Goal: Task Accomplishment & Management: Manage account settings

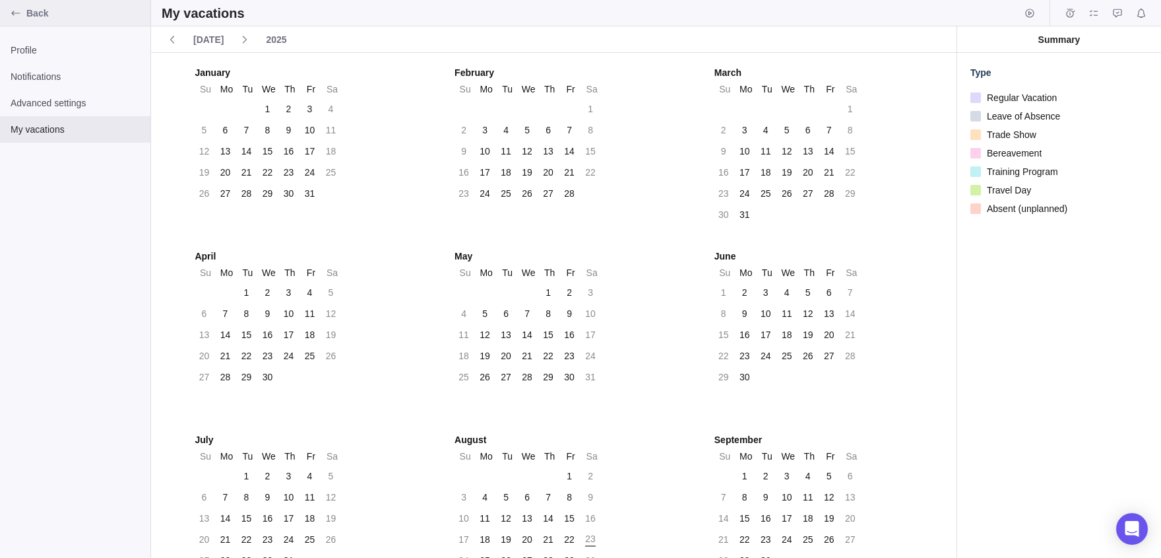
click at [4, 5] on div "Back" at bounding box center [75, 13] width 150 height 26
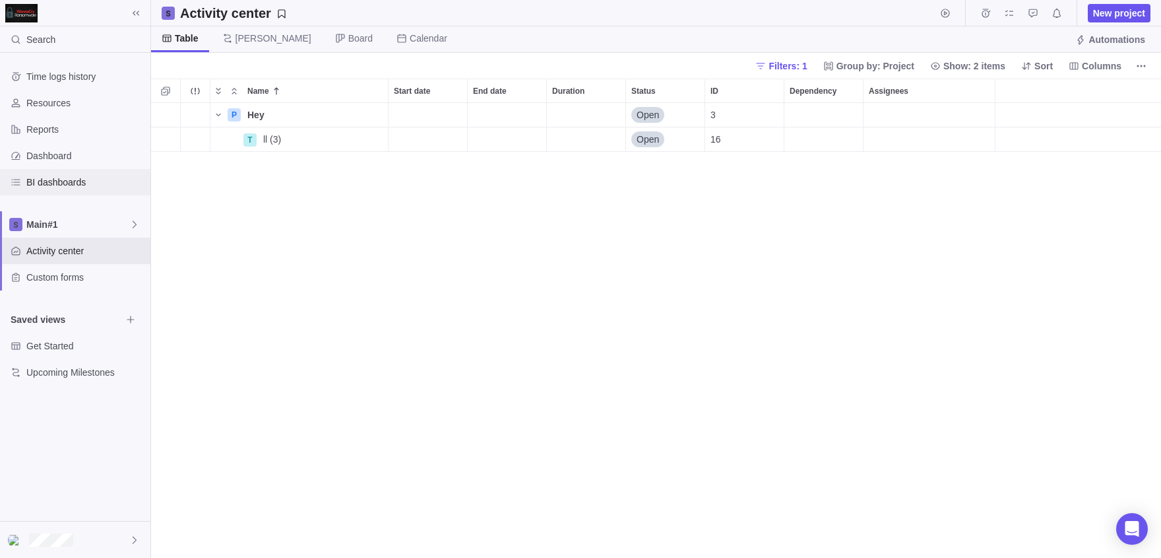
scroll to position [455, 1010]
click at [907, 109] on div "Assignees" at bounding box center [930, 115] width 132 height 24
click at [930, 119] on div "Assignees" at bounding box center [930, 115] width 132 height 24
click at [887, 120] on div "Assignees" at bounding box center [930, 115] width 132 height 24
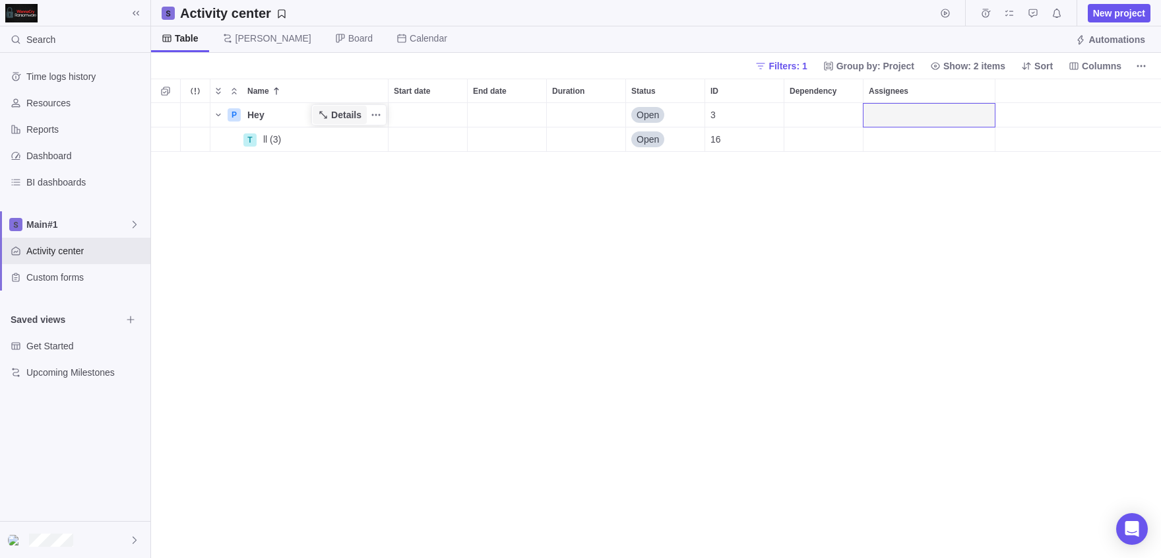
click at [323, 115] on icon "Name" at bounding box center [323, 115] width 11 height 11
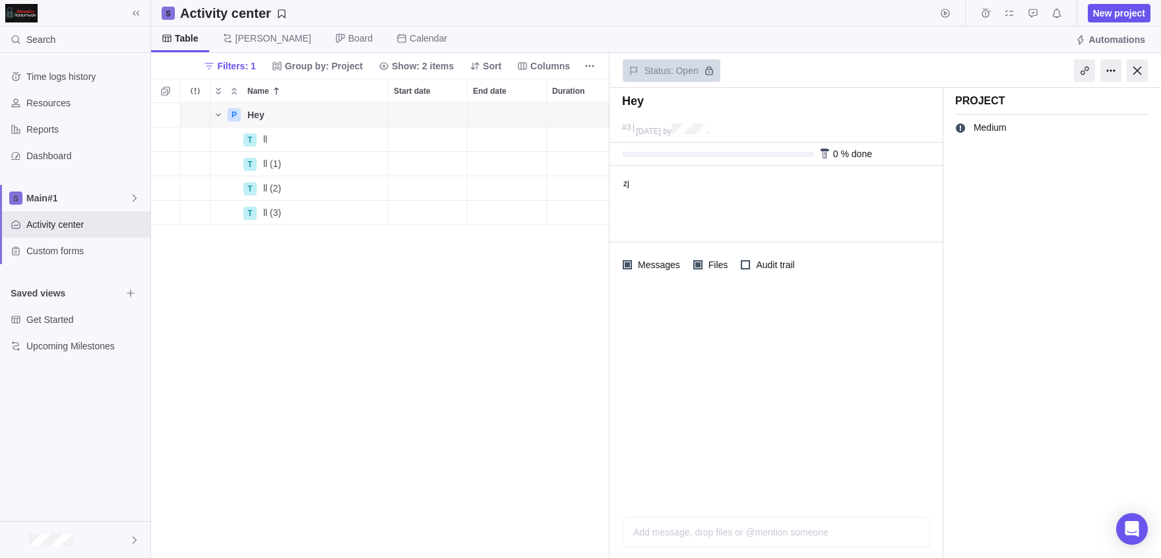
scroll to position [455, 459]
click at [1111, 67] on div at bounding box center [1111, 70] width 21 height 22
click at [1124, 18] on span "New project" at bounding box center [1119, 13] width 52 height 13
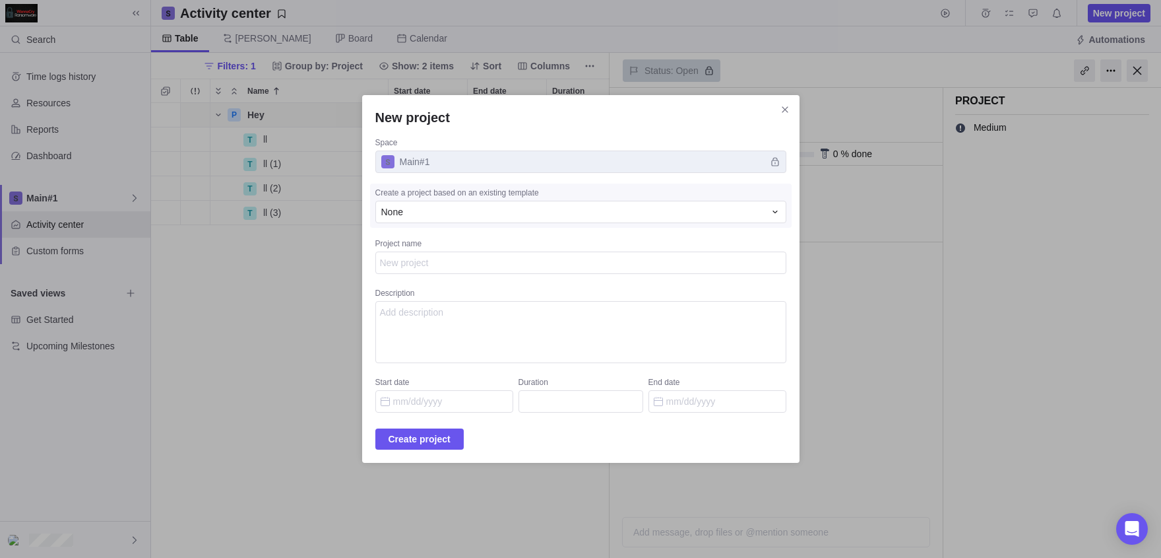
type textarea "x"
type textarea "dz"
type textarea "x"
type textarea "dzd"
type textarea "x"
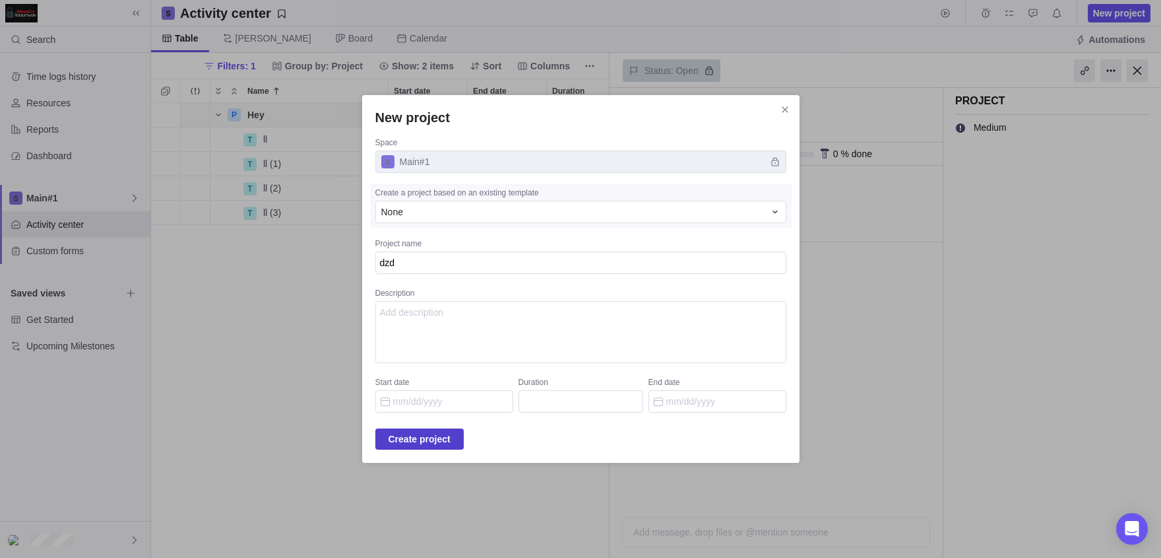
click at [400, 435] on span "Create project" at bounding box center [420, 439] width 62 height 16
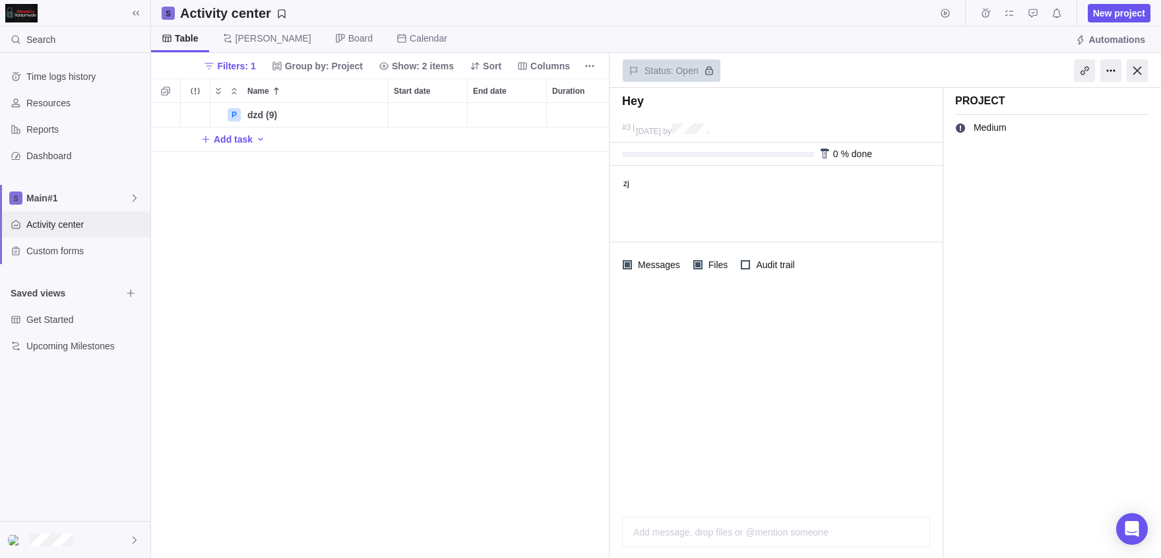
click at [41, 230] on span "Activity center" at bounding box center [85, 224] width 119 height 13
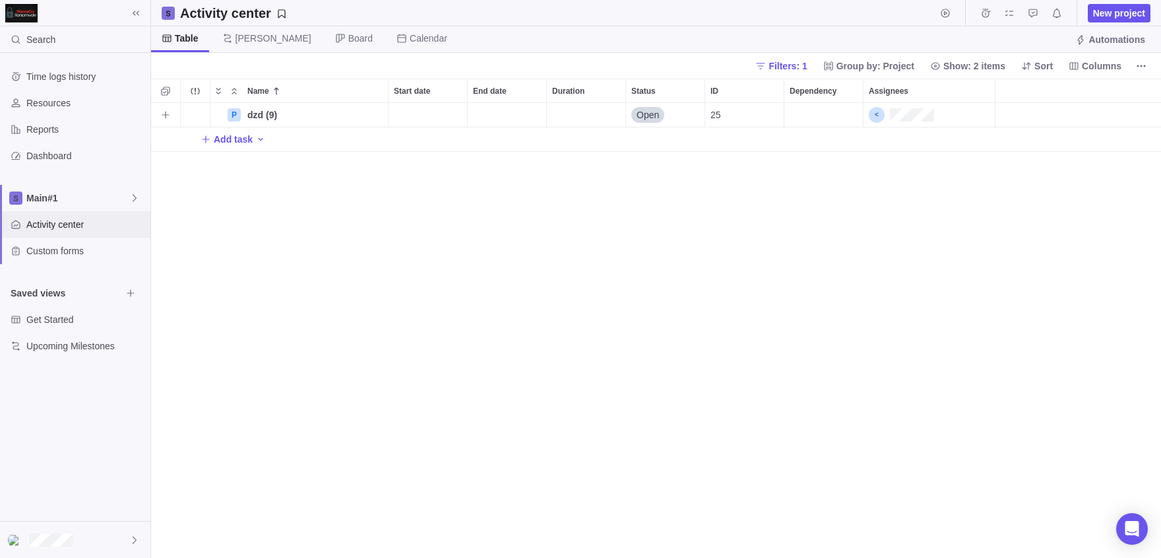
scroll to position [455, 1010]
click at [342, 112] on span "Details" at bounding box center [346, 114] width 30 height 13
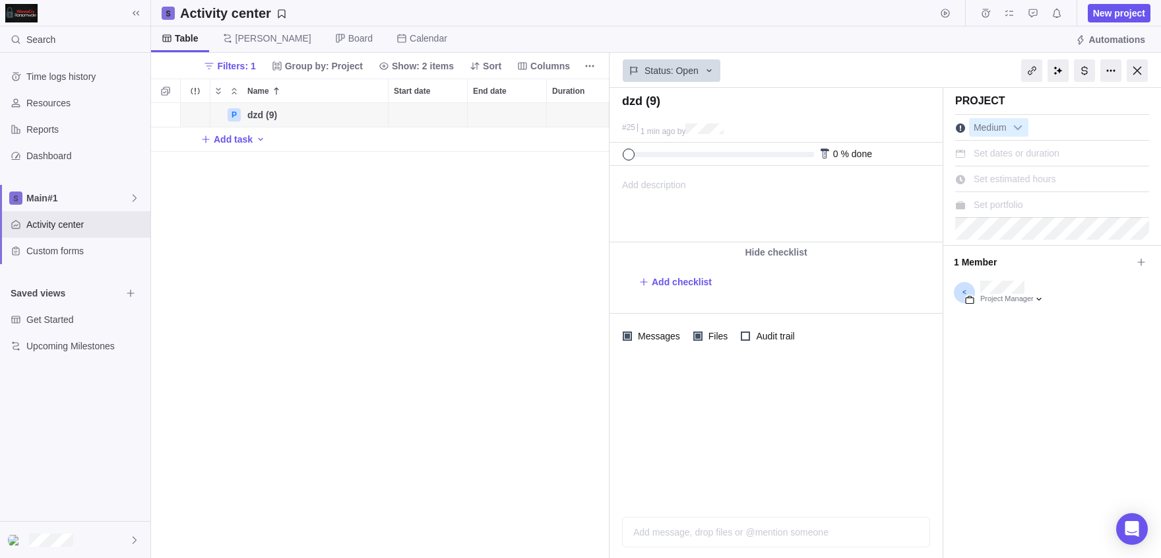
click at [1152, 258] on div "1 Member" at bounding box center [1052, 259] width 218 height 28
click at [1141, 260] on icon at bounding box center [1140, 261] width 7 height 7
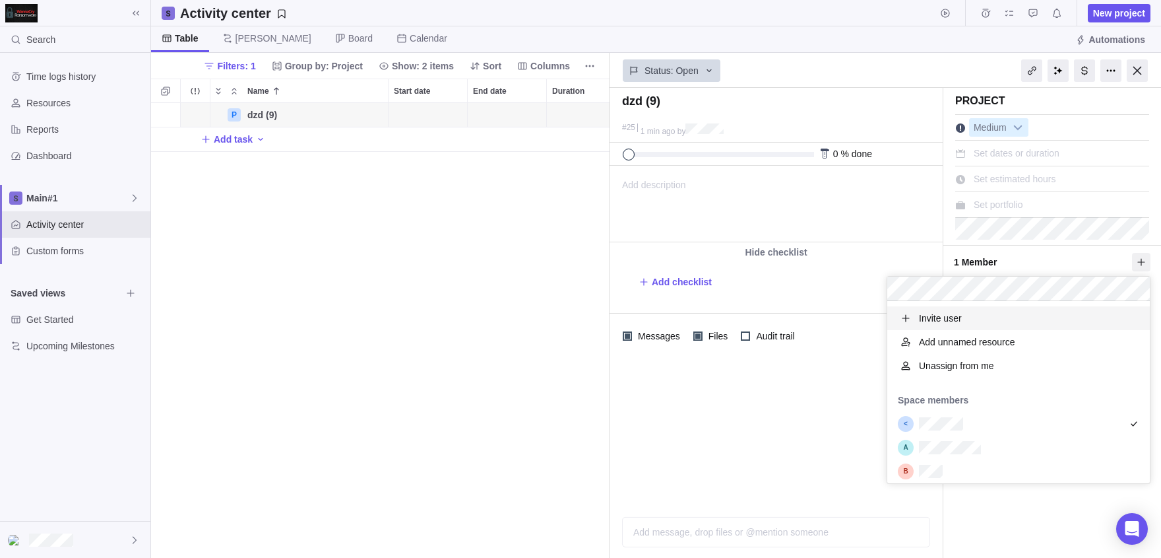
scroll to position [82, 263]
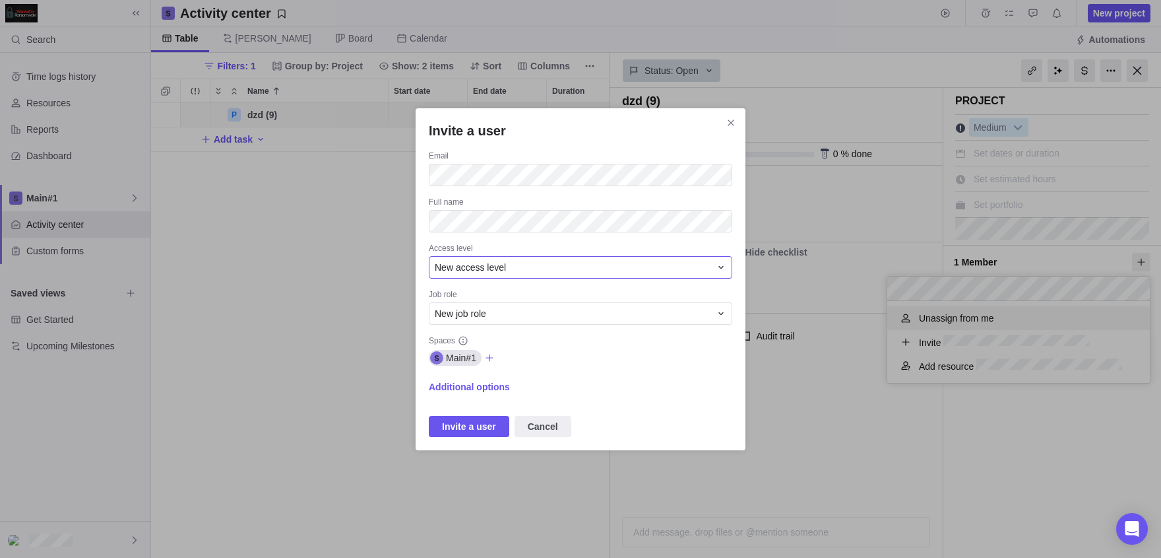
click at [483, 273] on span "New access level" at bounding box center [470, 267] width 71 height 13
click at [487, 265] on span "New access level" at bounding box center [470, 267] width 71 height 13
click at [478, 425] on span "Invite a user" at bounding box center [469, 426] width 54 height 16
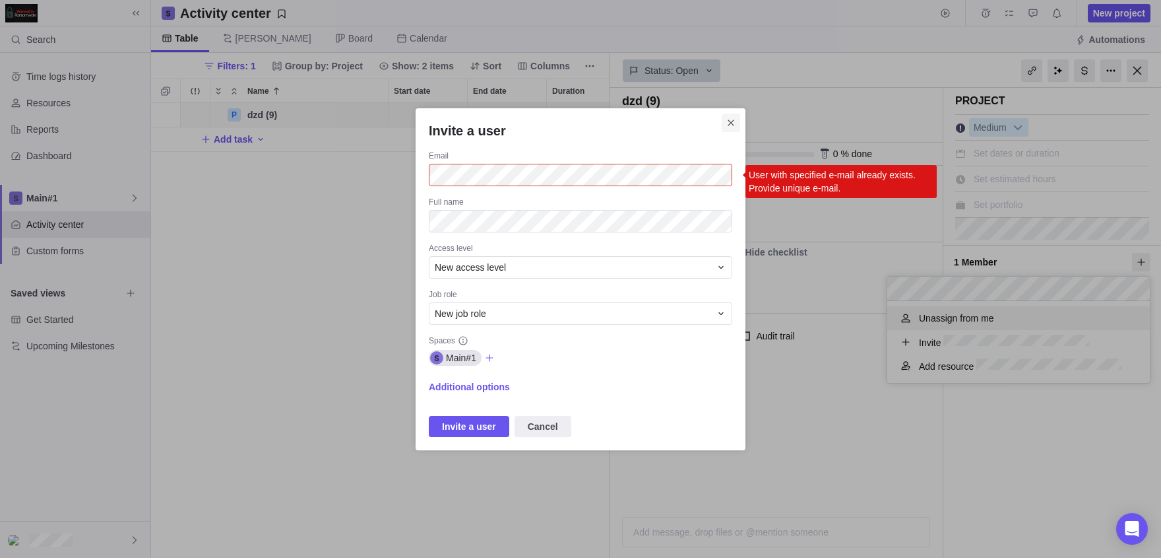
click at [731, 122] on icon "Close" at bounding box center [731, 122] width 6 height 6
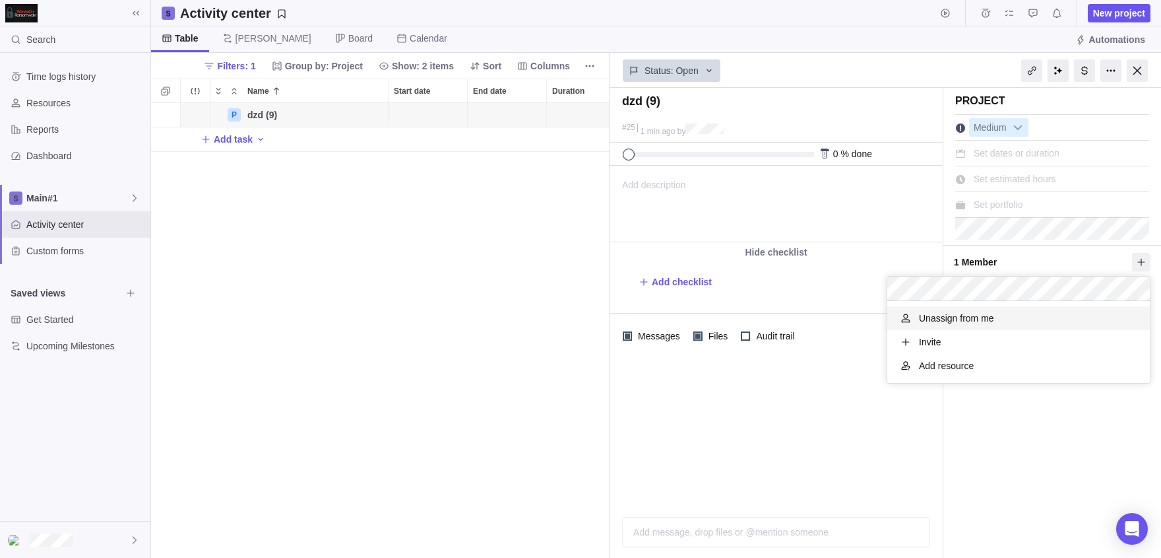
scroll to position [82, 263]
click at [117, 535] on body "Search Time logs history Resources Reports Dashboard Main#1 Activity center Cus…" at bounding box center [580, 279] width 1161 height 558
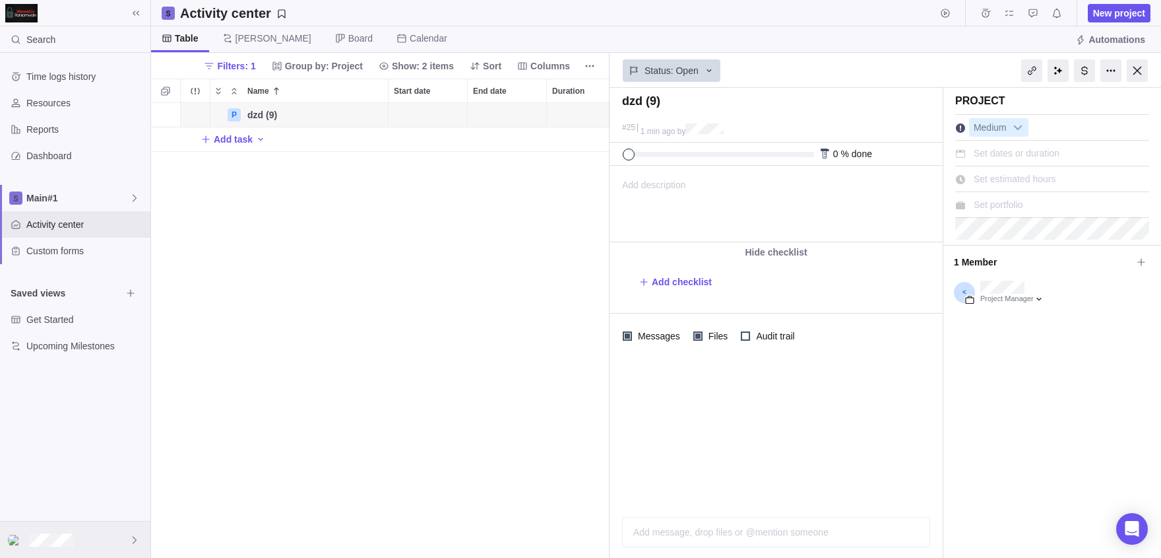
click at [112, 542] on div at bounding box center [75, 539] width 150 height 36
click at [63, 343] on span "My settings" at bounding box center [75, 340] width 119 height 13
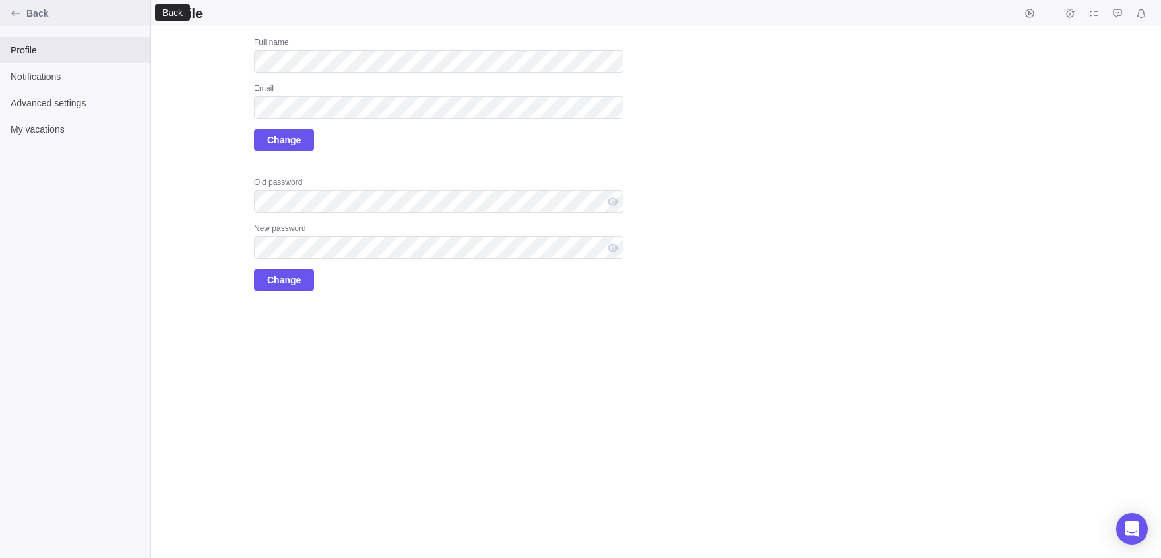
click at [22, 4] on div "Back" at bounding box center [15, 13] width 21 height 21
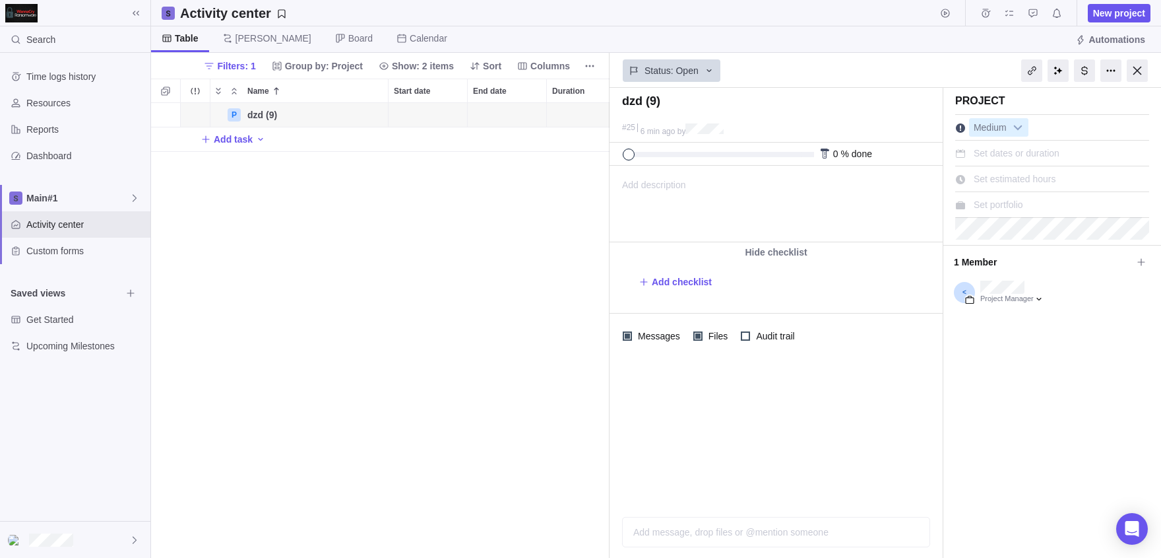
scroll to position [455, 459]
click at [77, 187] on div "Main#1" at bounding box center [75, 198] width 150 height 26
click at [129, 229] on icon "Edit space settings" at bounding box center [124, 229] width 11 height 11
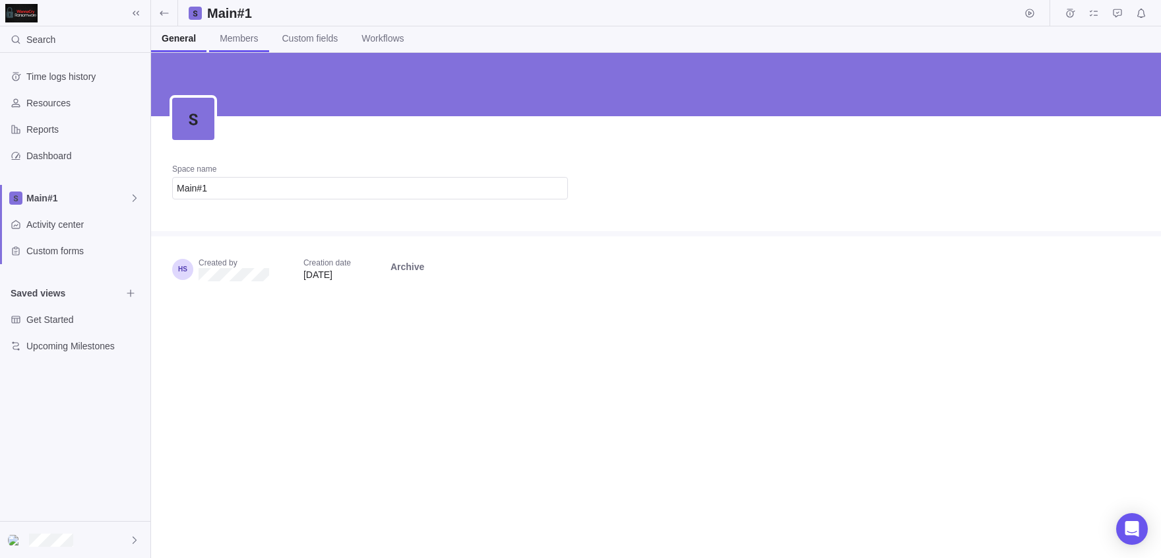
click at [252, 43] on span "Members" at bounding box center [239, 38] width 38 height 13
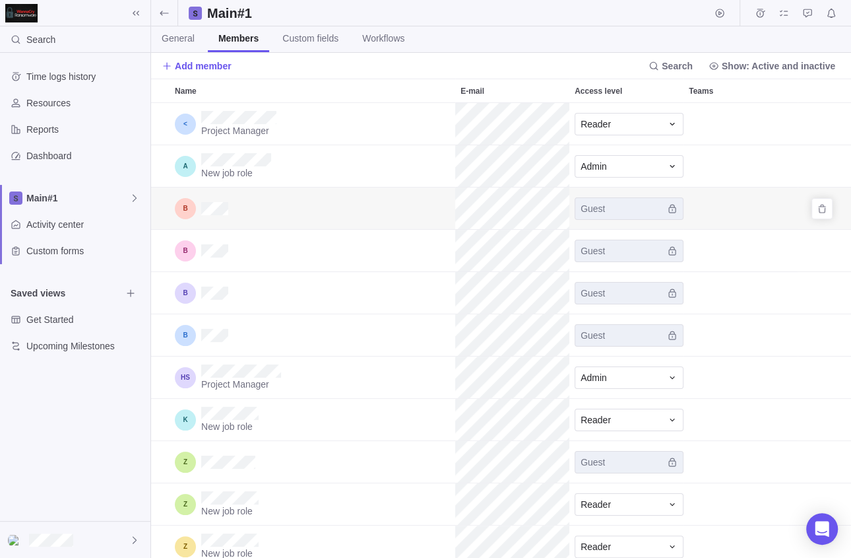
scroll to position [455, 700]
click at [637, 133] on div "Reader" at bounding box center [629, 124] width 109 height 22
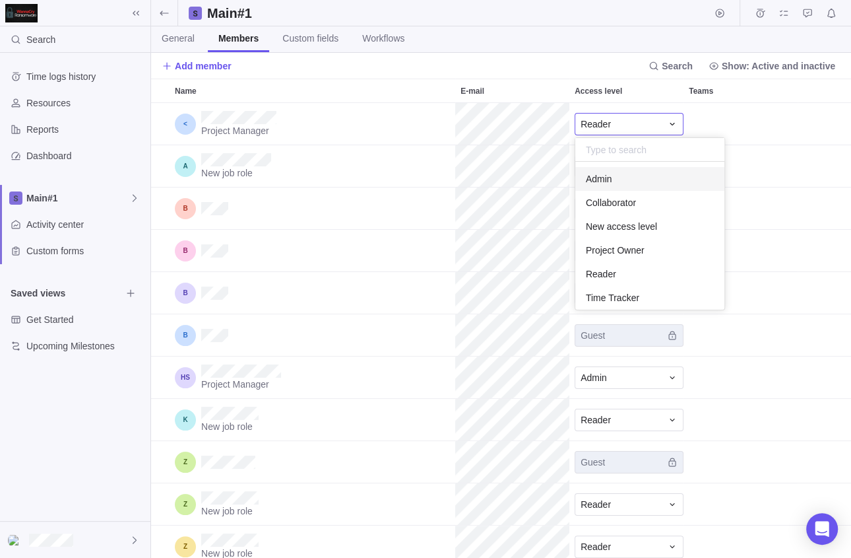
click at [527, 36] on body "Search Time logs history Resources Reports Dashboard Main#1 Activity center Cus…" at bounding box center [425, 279] width 851 height 558
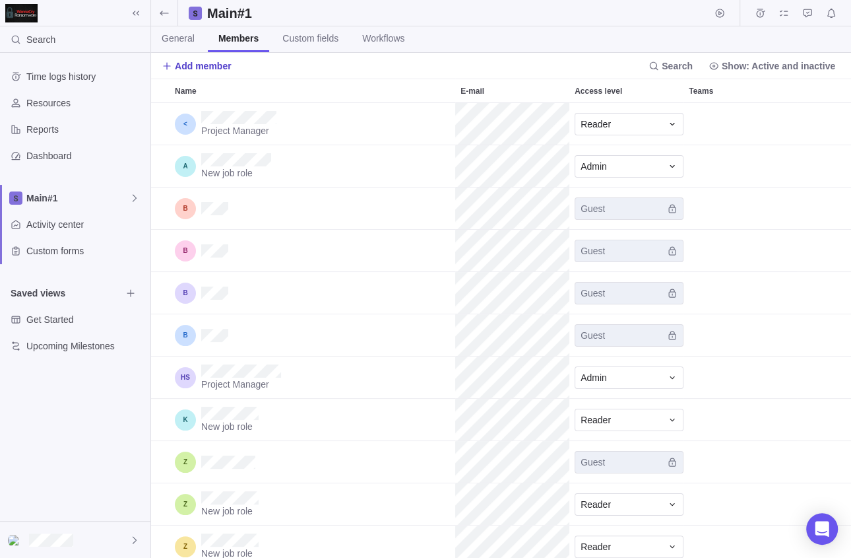
click at [229, 71] on span "Add member" at bounding box center [203, 65] width 57 height 13
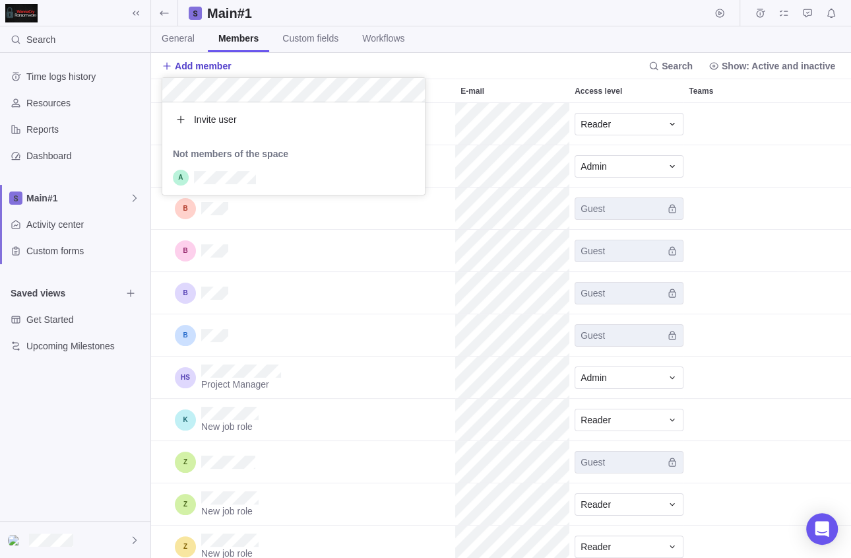
scroll to position [92, 263]
click at [258, 118] on div "Invite user" at bounding box center [293, 120] width 263 height 24
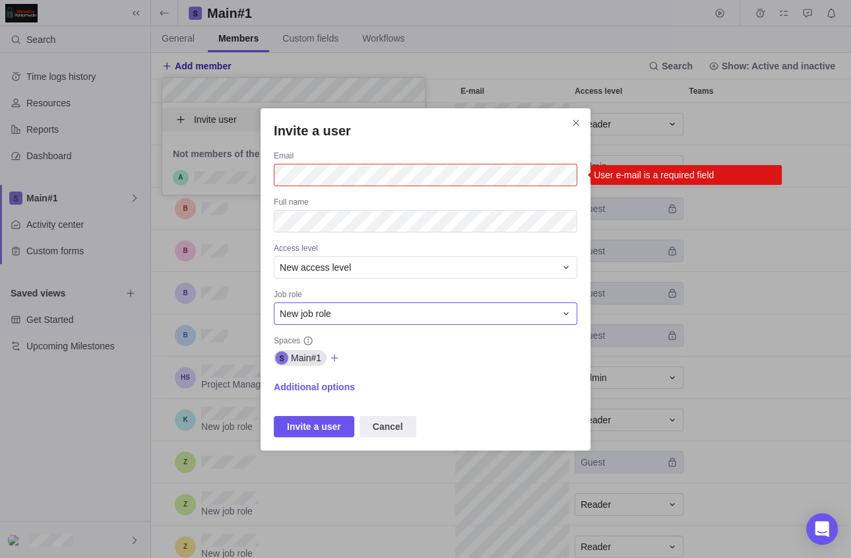
click at [414, 319] on div "New job role" at bounding box center [418, 313] width 276 height 13
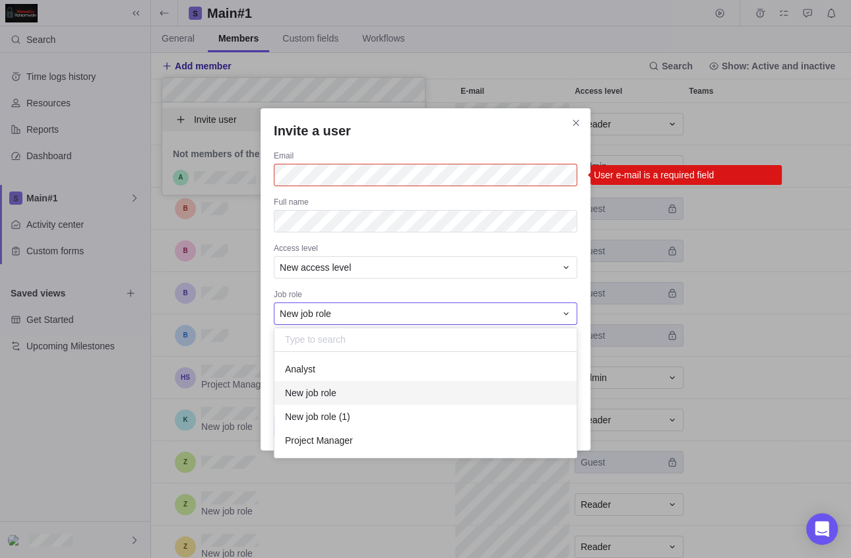
scroll to position [106, 302]
click at [313, 261] on div "Invite a user Email User e-mail is a required field Full name Access level New …" at bounding box center [425, 279] width 851 height 558
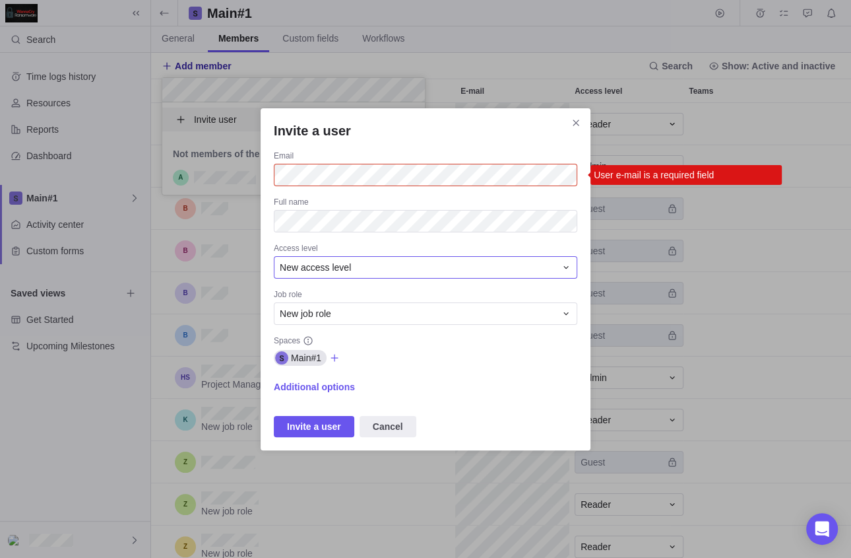
click at [344, 270] on span "New access level" at bounding box center [315, 267] width 71 height 13
click at [581, 121] on div "Invite a user Email User e-mail is a required field Full name Access level New …" at bounding box center [425, 279] width 851 height 558
click at [581, 121] on icon "Close" at bounding box center [576, 122] width 11 height 11
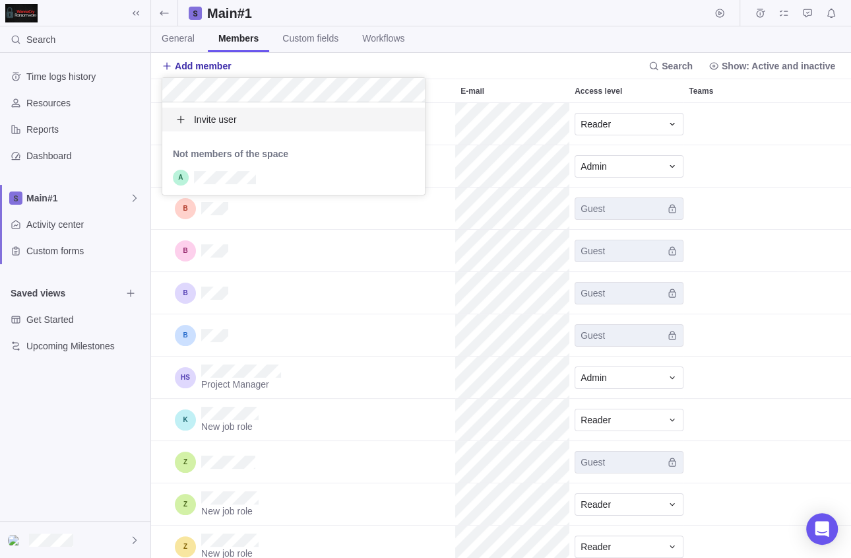
click at [486, 84] on body "Search Time logs history Resources Reports Dashboard Main#1 Activity center Cus…" at bounding box center [425, 279] width 851 height 558
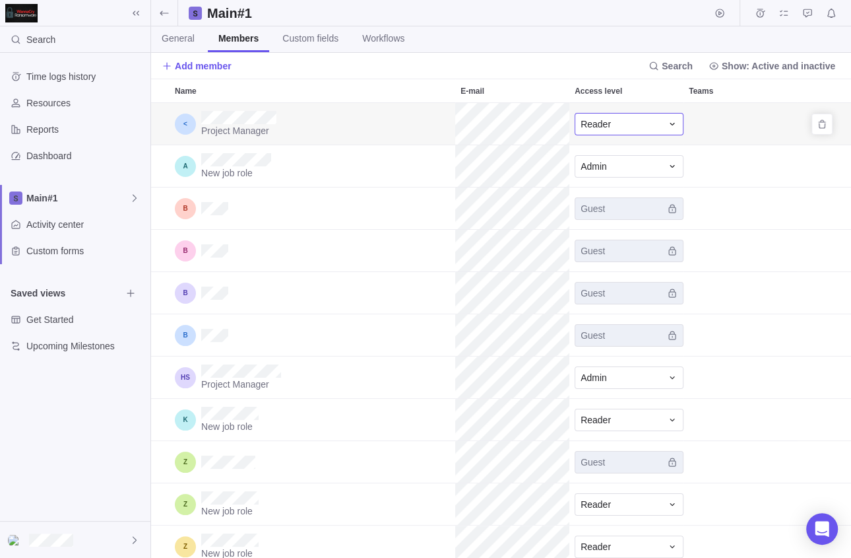
click at [604, 121] on span "Reader" at bounding box center [596, 123] width 30 height 13
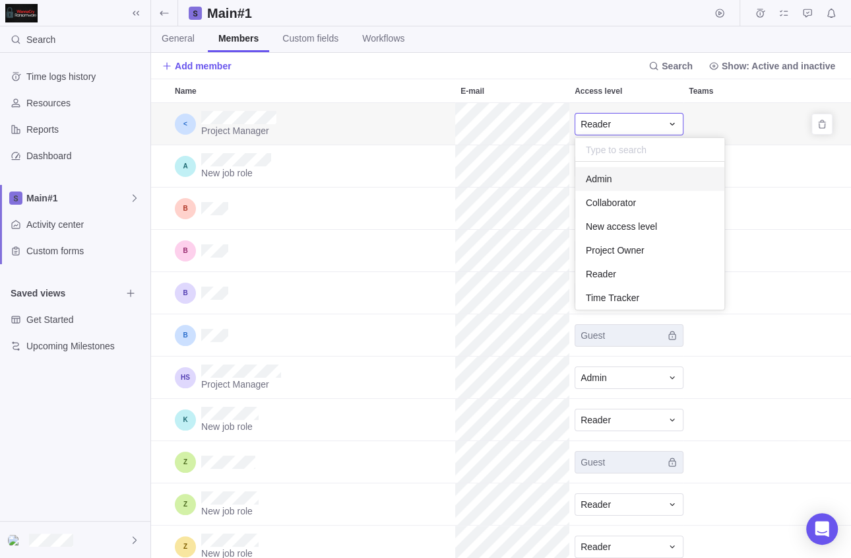
click at [612, 174] on span "Admin" at bounding box center [599, 178] width 26 height 13
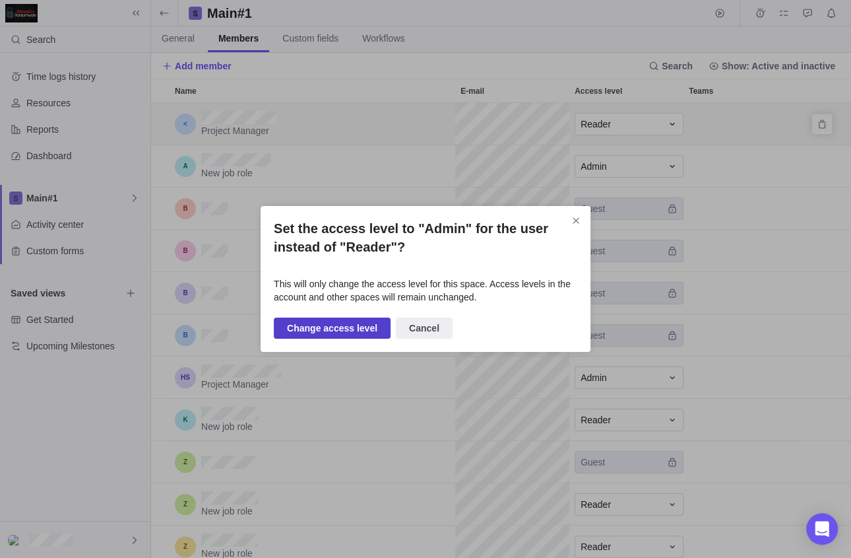
click at [338, 327] on span "Change access level" at bounding box center [332, 328] width 90 height 16
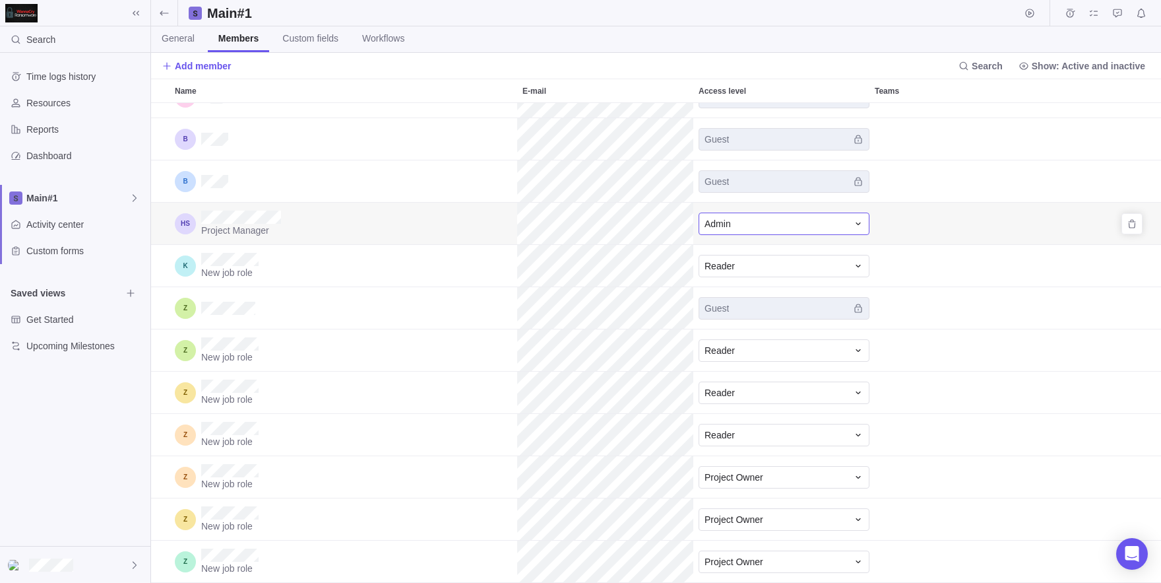
scroll to position [0, 0]
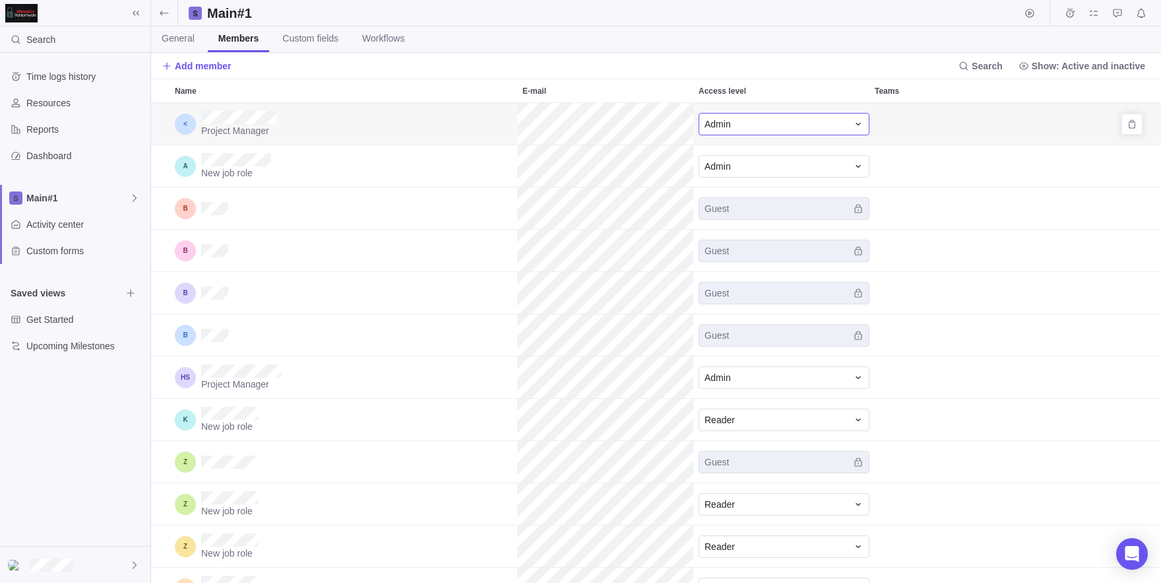
click at [705, 125] on span "Admin" at bounding box center [718, 123] width 26 height 13
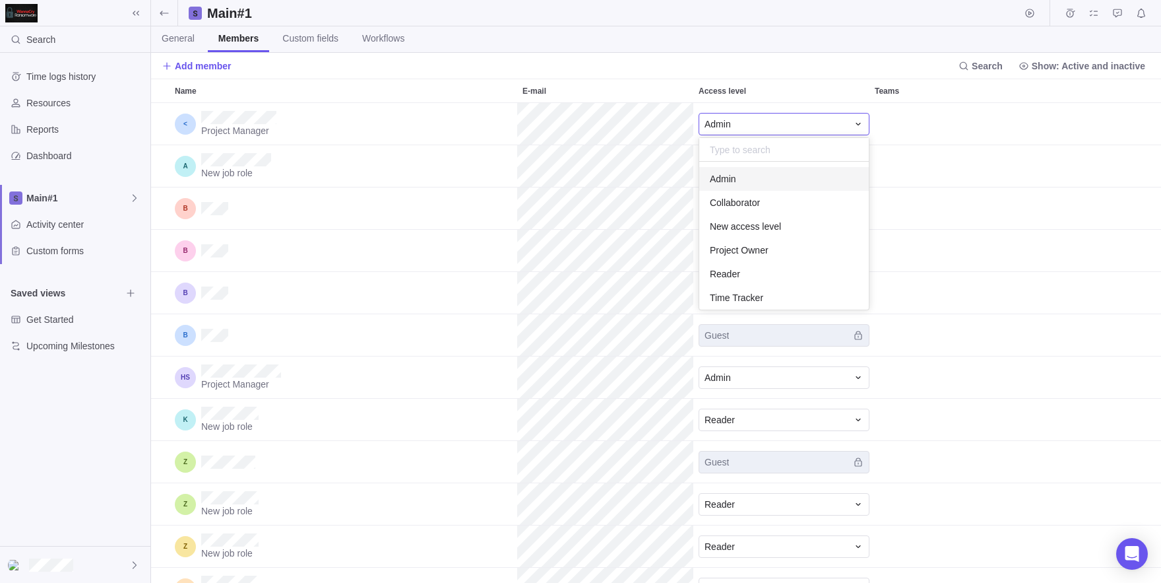
click at [811, 73] on body "Search Time logs history Resources Reports Dashboard Main#1 Activity center Cus…" at bounding box center [580, 291] width 1161 height 583
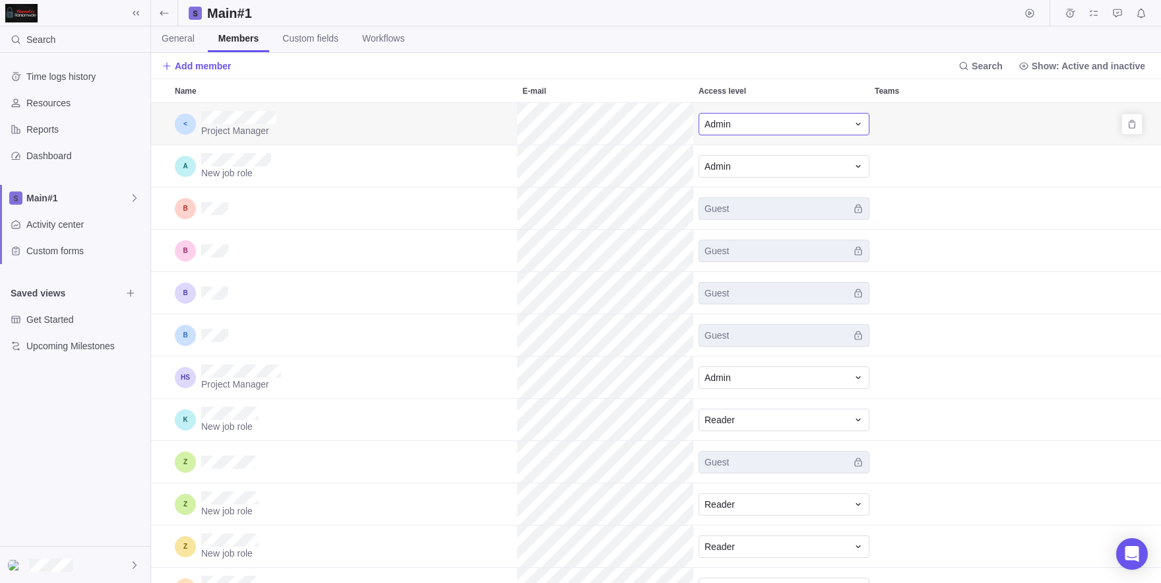
click at [744, 129] on div "Admin" at bounding box center [776, 123] width 143 height 13
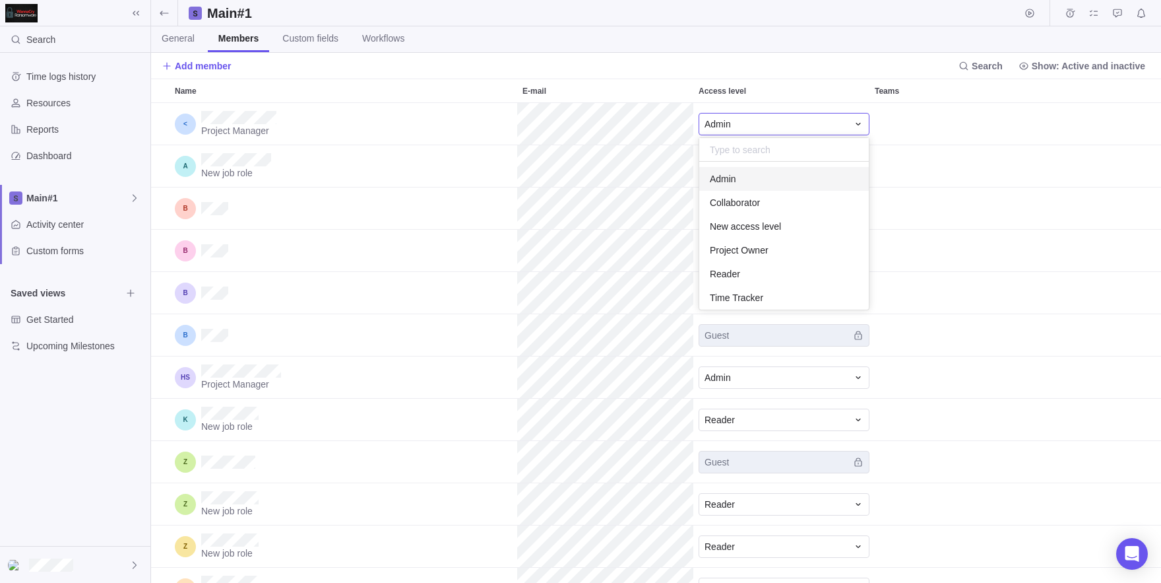
click at [235, 64] on body "Search Time logs history Resources Reports Dashboard Main#1 Activity center Cus…" at bounding box center [580, 291] width 1161 height 583
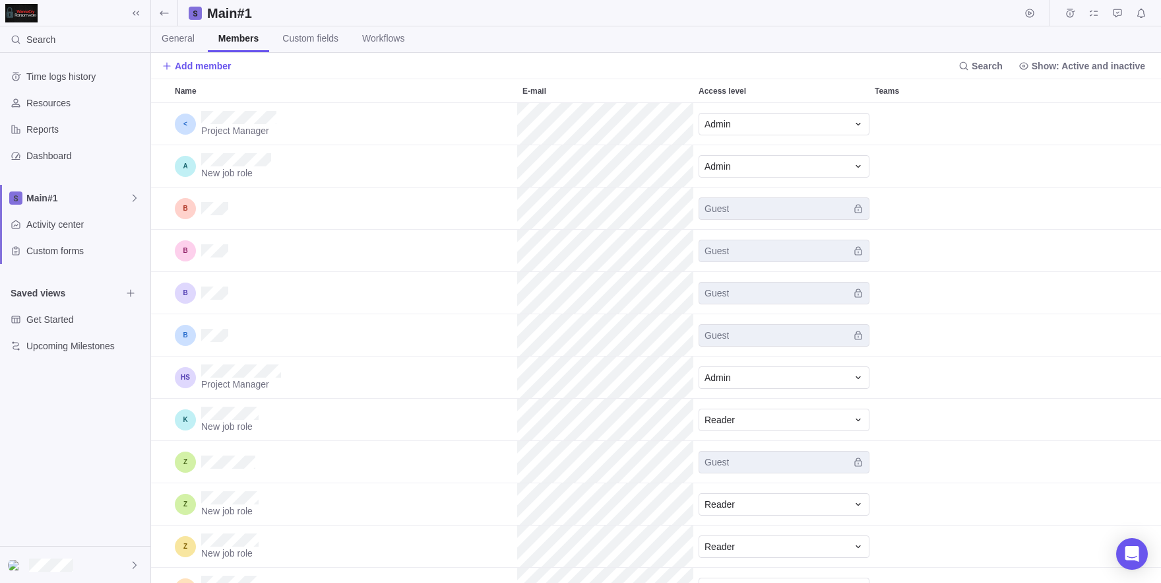
click at [232, 64] on span "Add member" at bounding box center [203, 65] width 57 height 13
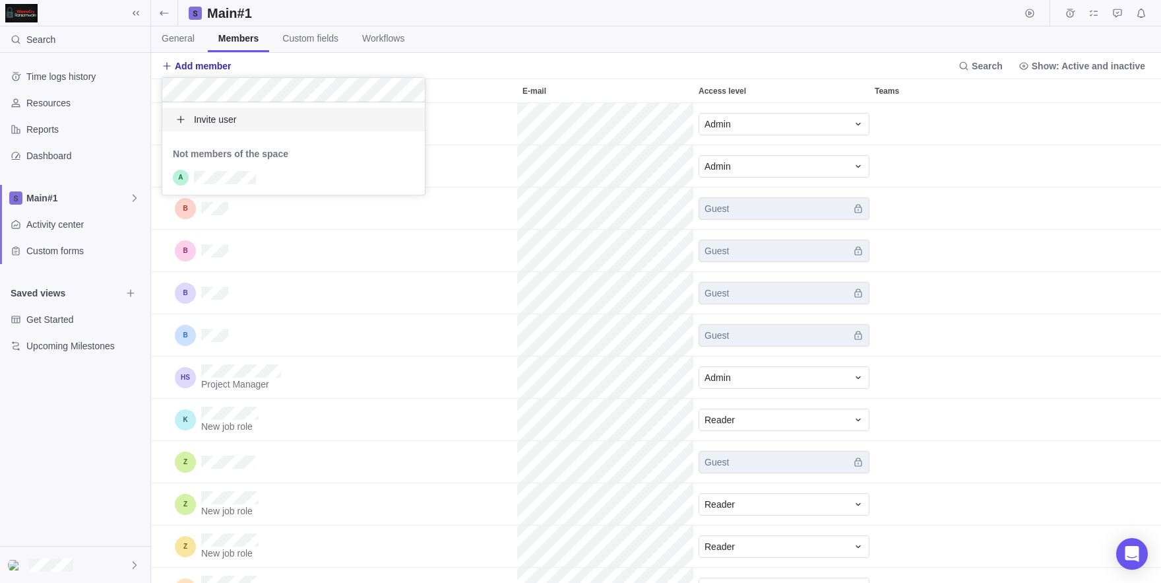
click at [249, 124] on div "Invite user" at bounding box center [293, 120] width 263 height 24
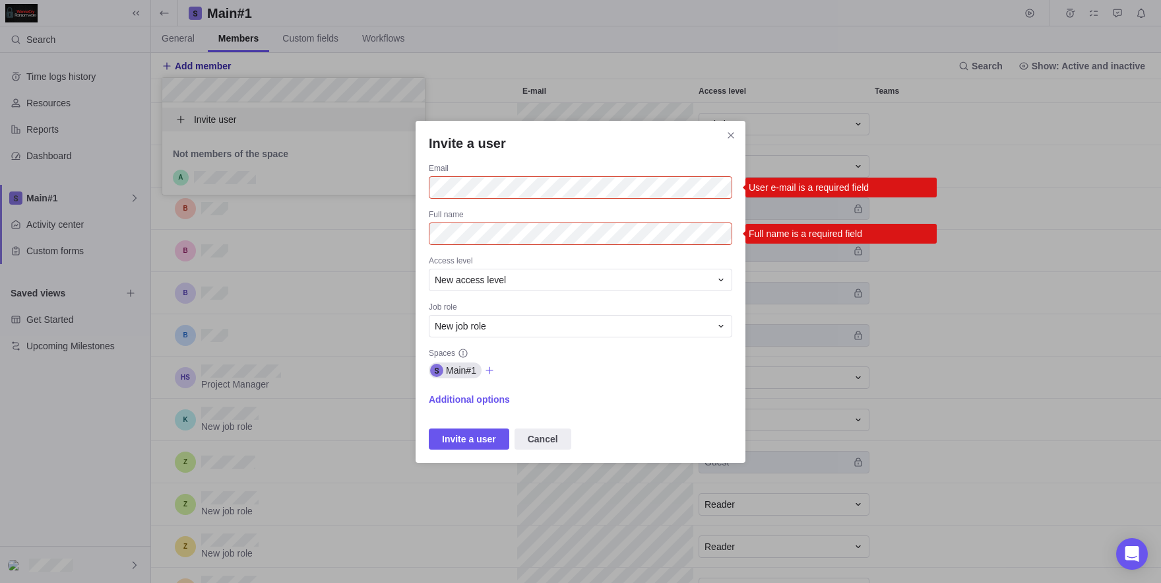
click at [500, 200] on div "Email User e-mail is a required field Full name Full name is a required field A…" at bounding box center [580, 306] width 303 height 286
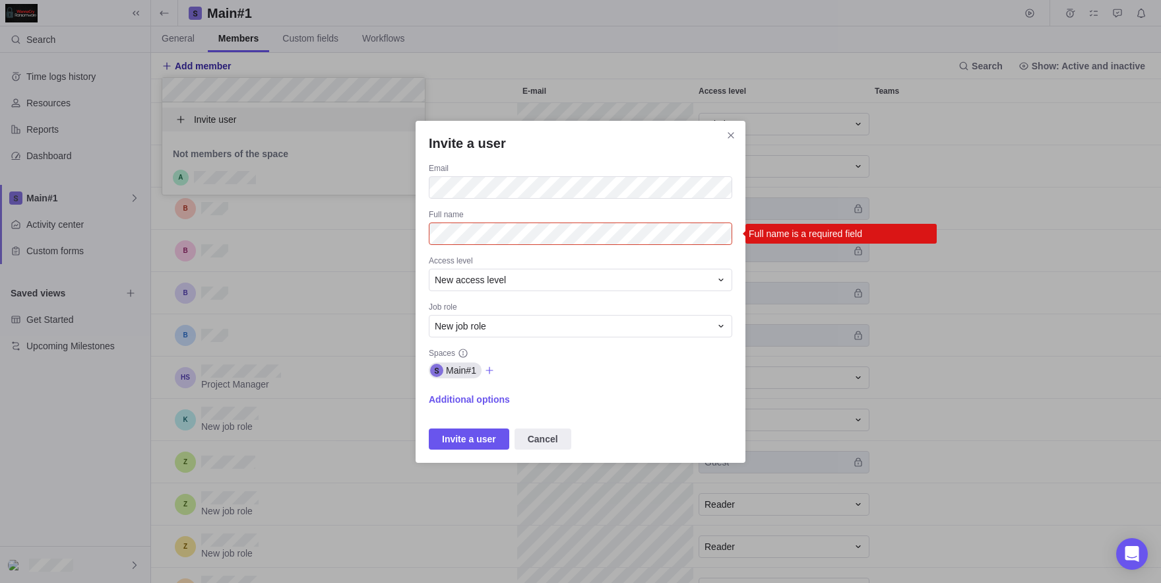
click at [461, 249] on div "Email Full name Full name is a required field Access level New access level Job…" at bounding box center [580, 306] width 303 height 286
click at [455, 280] on span "New access level" at bounding box center [470, 279] width 71 height 13
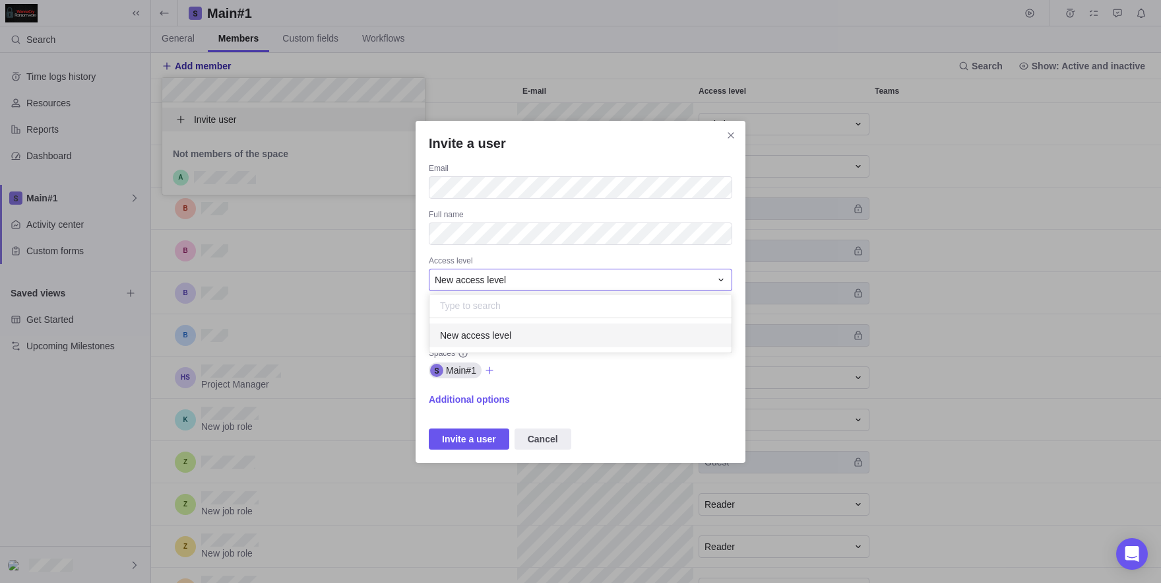
scroll to position [34, 302]
click at [453, 338] on span "New access level" at bounding box center [475, 335] width 71 height 13
click at [480, 435] on span "Invite a user" at bounding box center [469, 439] width 54 height 16
click at [496, 439] on span "Invite a user" at bounding box center [469, 439] width 54 height 16
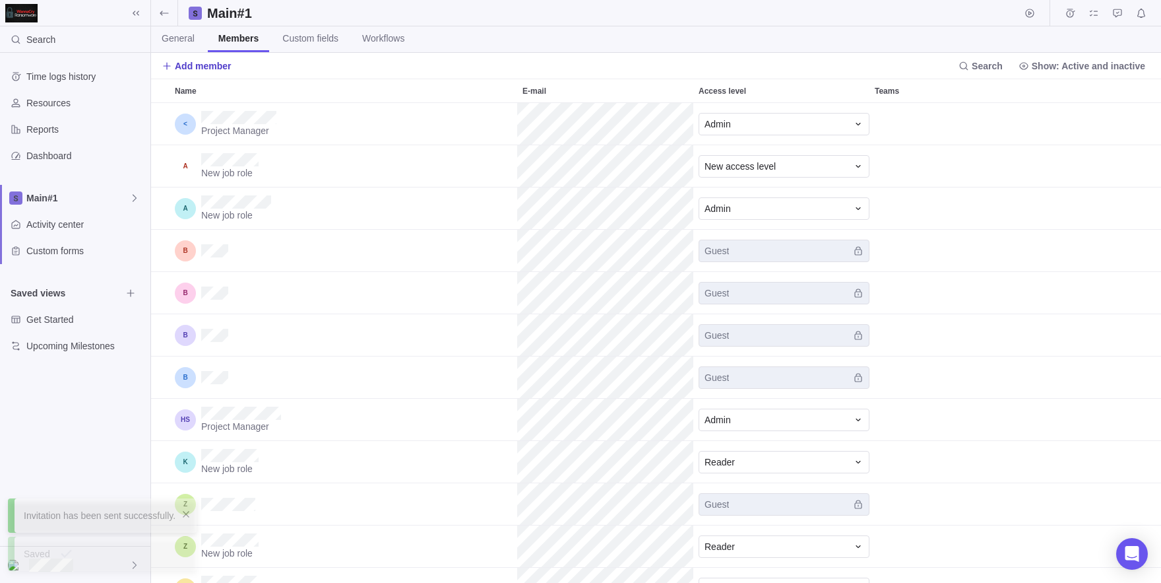
click at [216, 62] on span "Add member" at bounding box center [203, 65] width 57 height 13
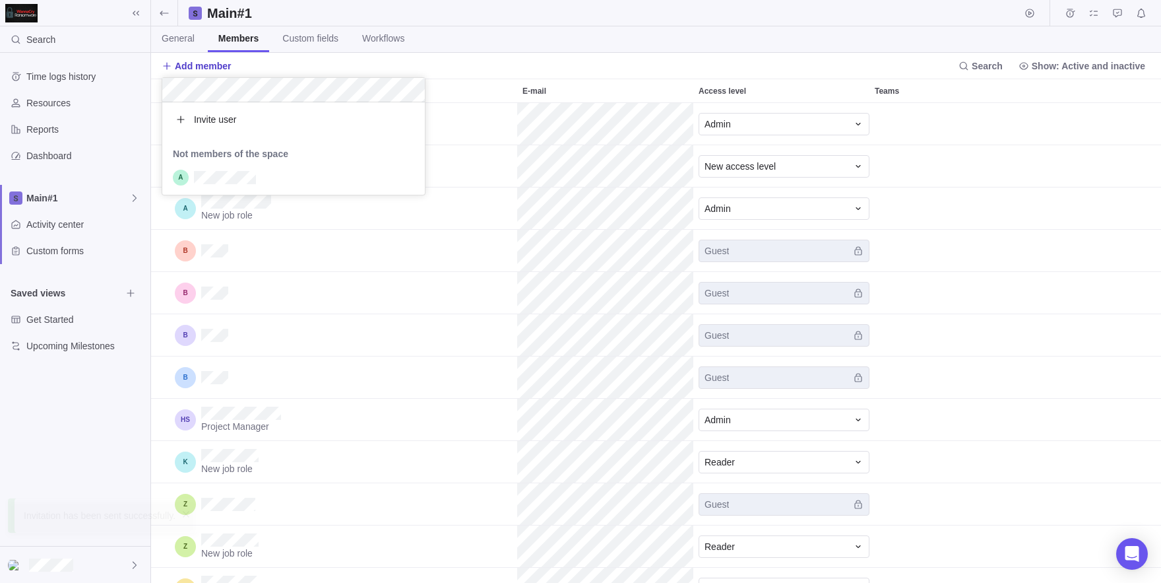
scroll to position [92, 263]
click at [231, 124] on span "Invite user" at bounding box center [215, 119] width 43 height 13
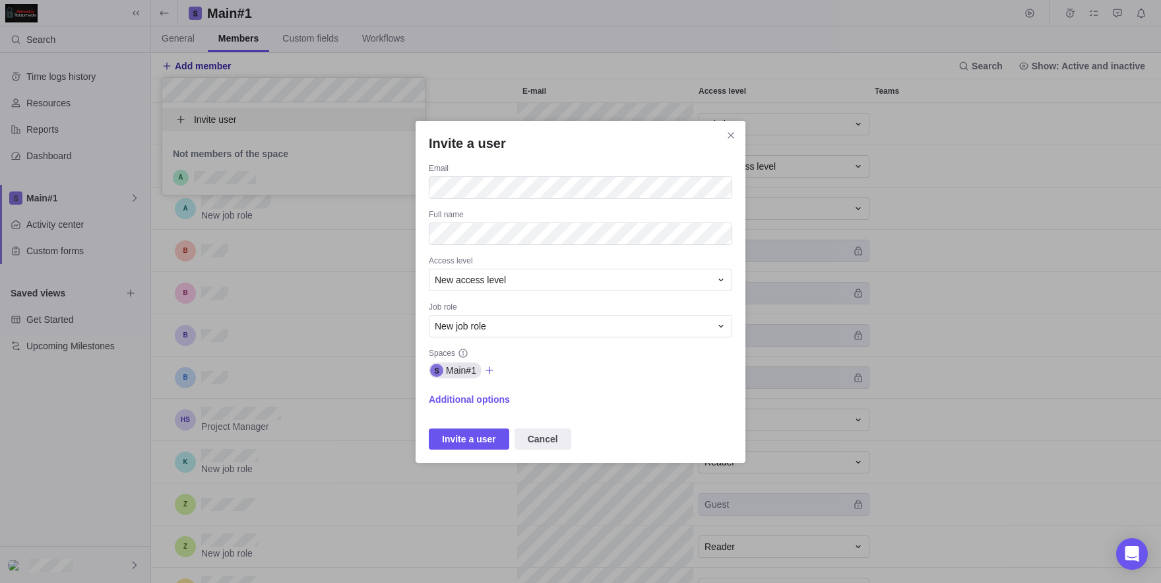
click at [493, 369] on icon "Invite a user" at bounding box center [489, 369] width 7 height 7
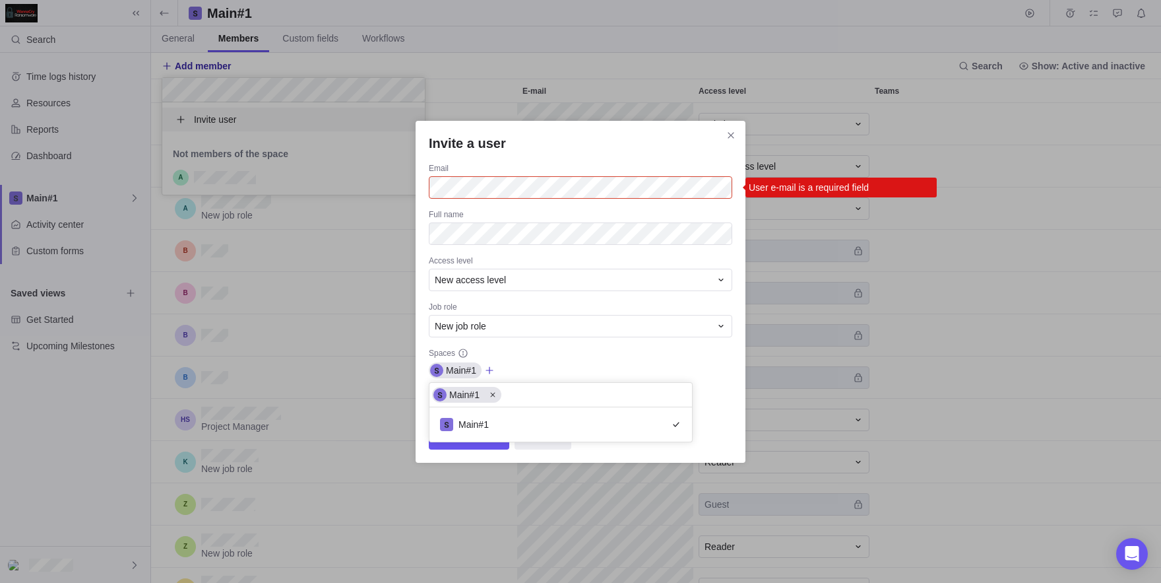
scroll to position [34, 263]
click at [740, 143] on div "Invite a user Email User e-mail is a required field Full name Access level New …" at bounding box center [580, 291] width 1161 height 583
click at [728, 123] on div "Invite a user Email User e-mail is a required field Full name Access level New …" at bounding box center [581, 292] width 330 height 342
click at [735, 131] on icon "Close" at bounding box center [731, 135] width 11 height 11
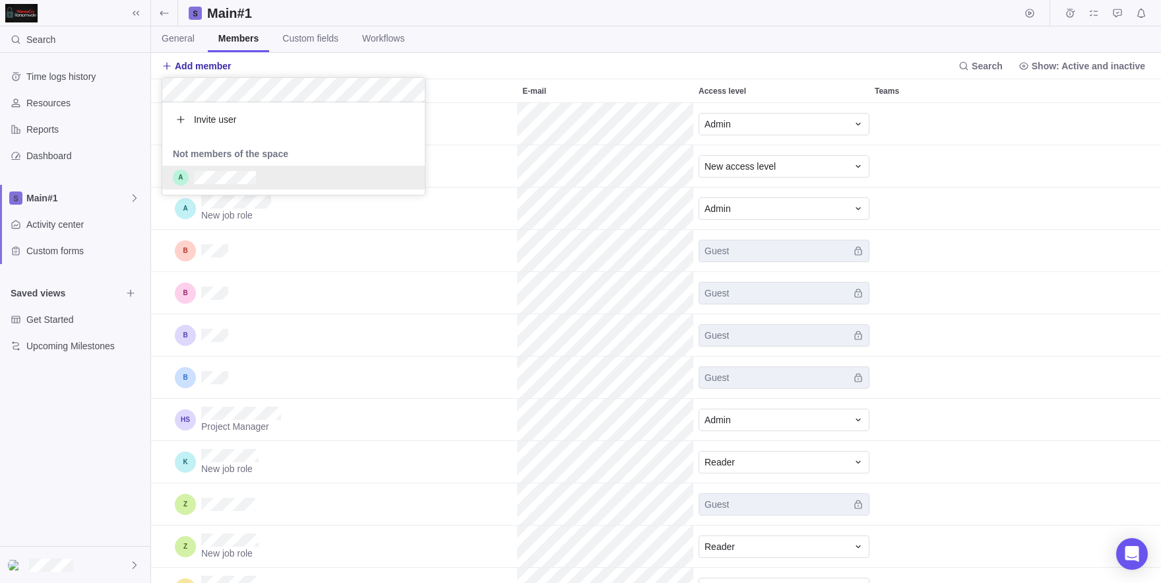
click at [100, 415] on body "Search Time logs history Resources Reports Dashboard Main#1 Activity center Cus…" at bounding box center [580, 291] width 1161 height 583
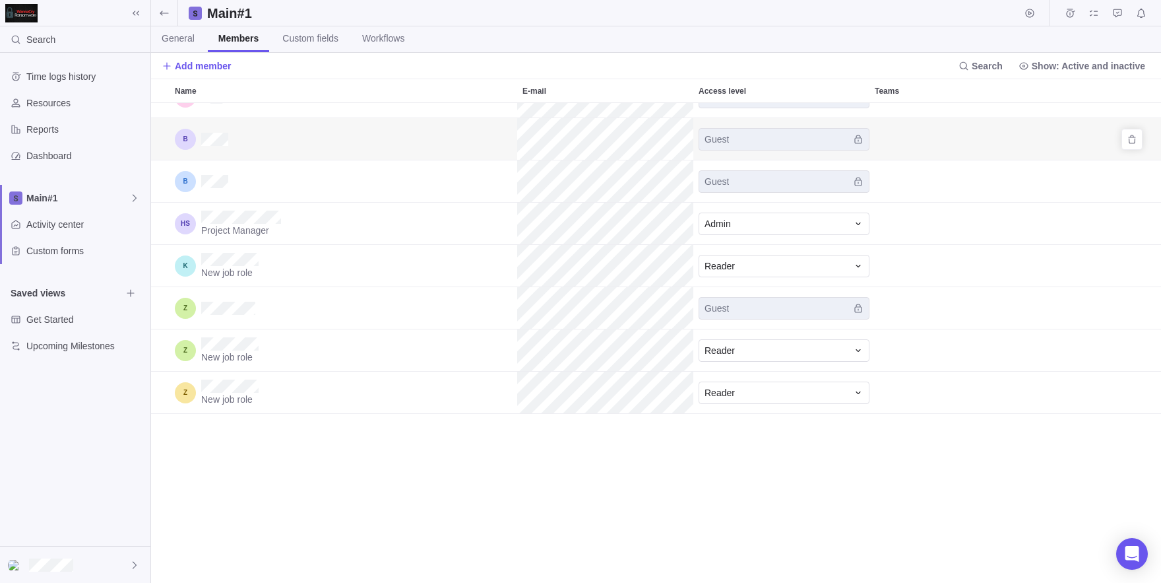
scroll to position [0, 0]
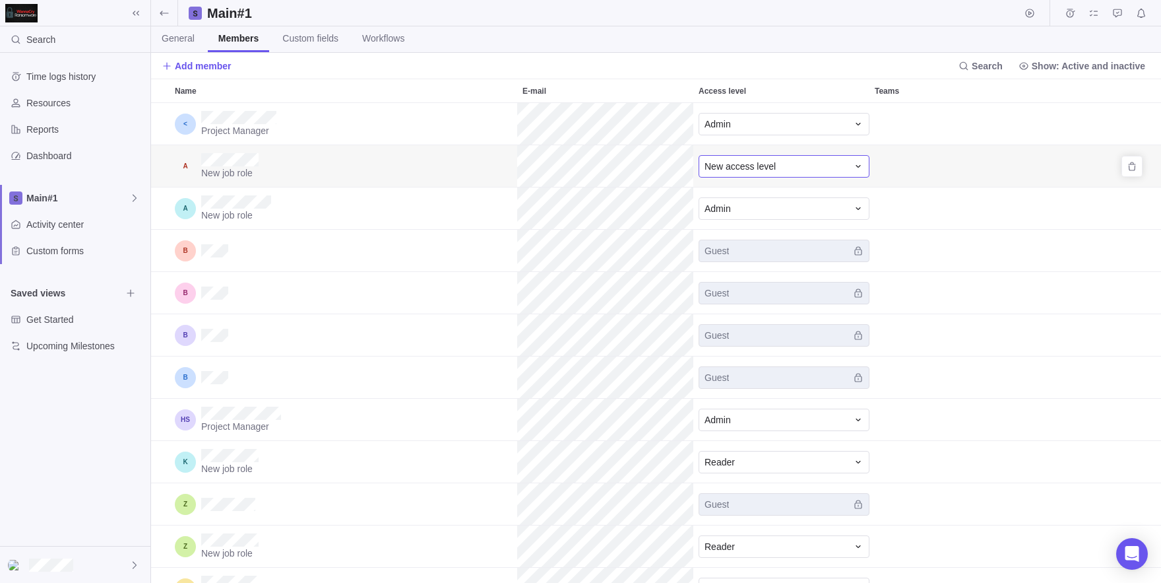
click at [792, 158] on div "New access level" at bounding box center [784, 166] width 171 height 22
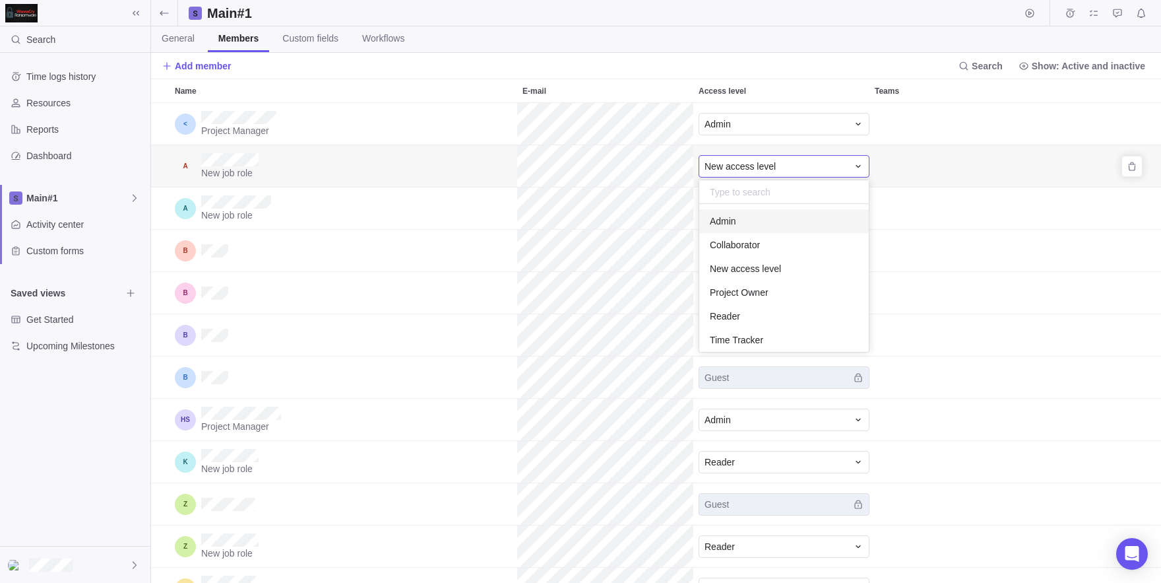
click at [736, 218] on span "Admin" at bounding box center [723, 220] width 26 height 13
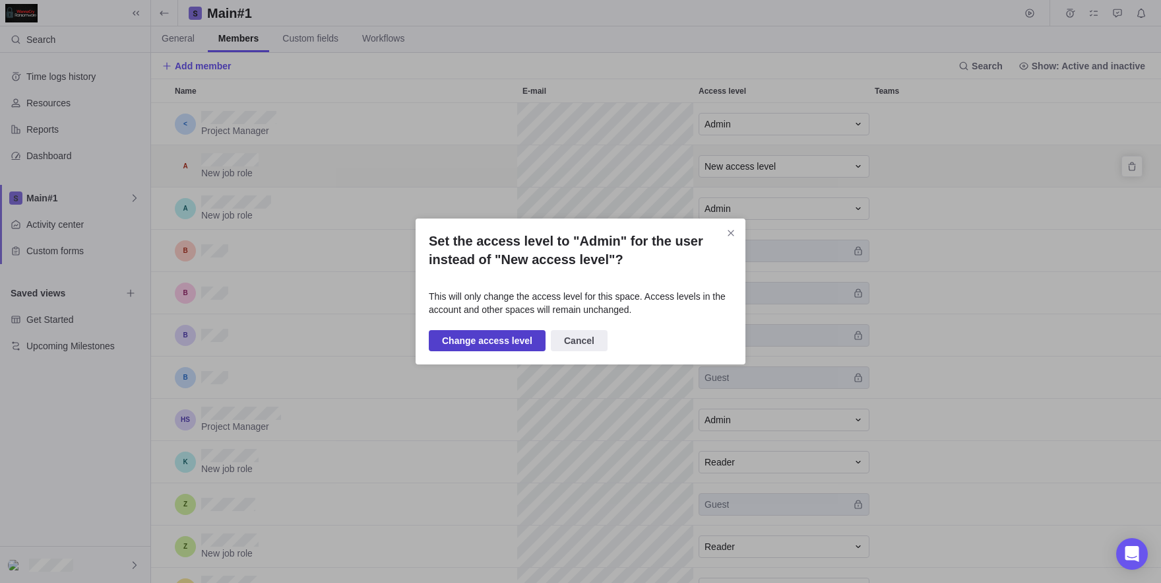
click at [527, 348] on span "Change access level" at bounding box center [487, 341] width 90 height 16
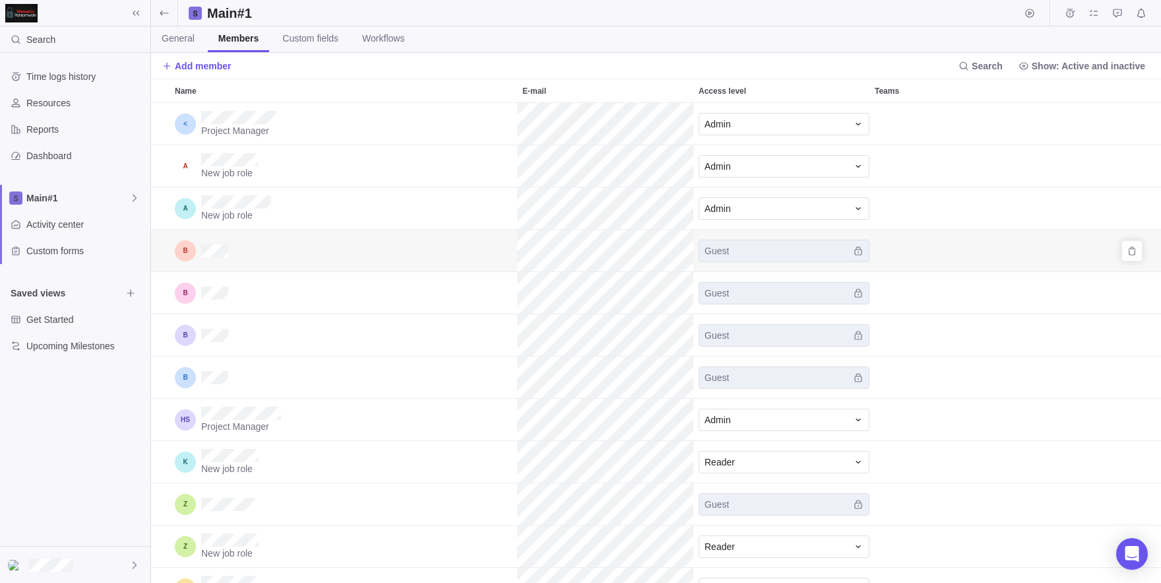
click at [391, 257] on div "Name" at bounding box center [344, 251] width 348 height 42
click at [96, 557] on div at bounding box center [75, 564] width 150 height 36
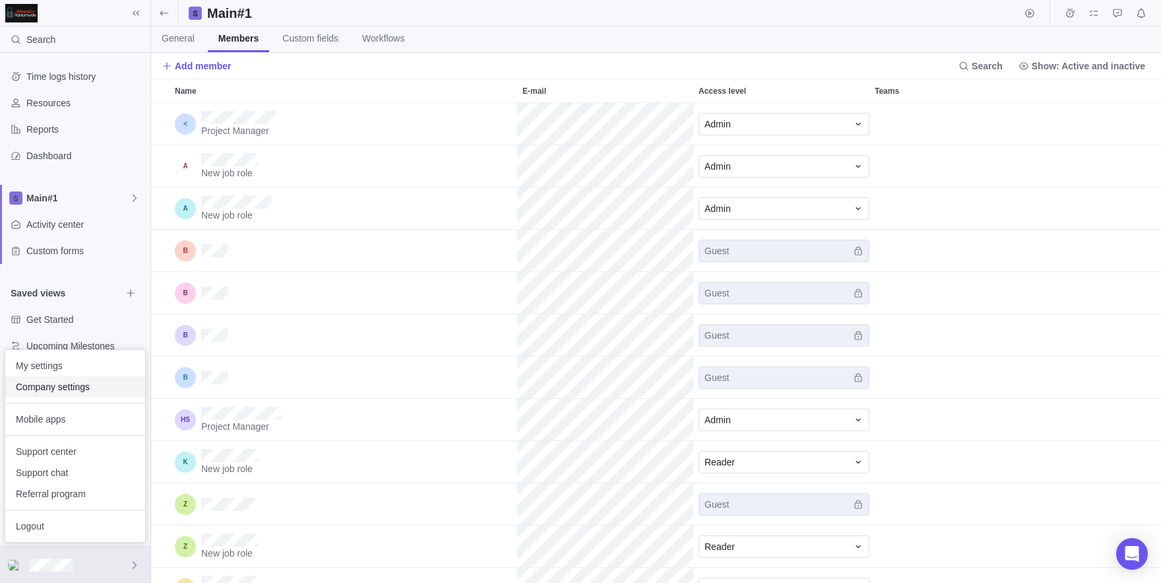
click at [68, 386] on span "Company settings" at bounding box center [75, 386] width 119 height 13
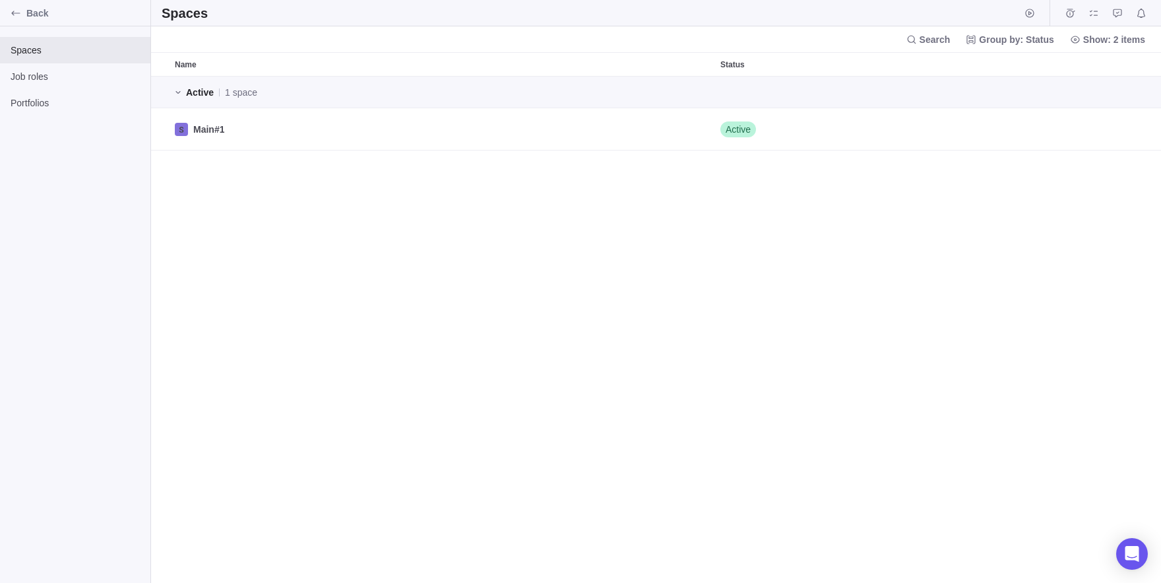
scroll to position [506, 1010]
click at [1105, 131] on icon "Edit" at bounding box center [1100, 129] width 11 height 11
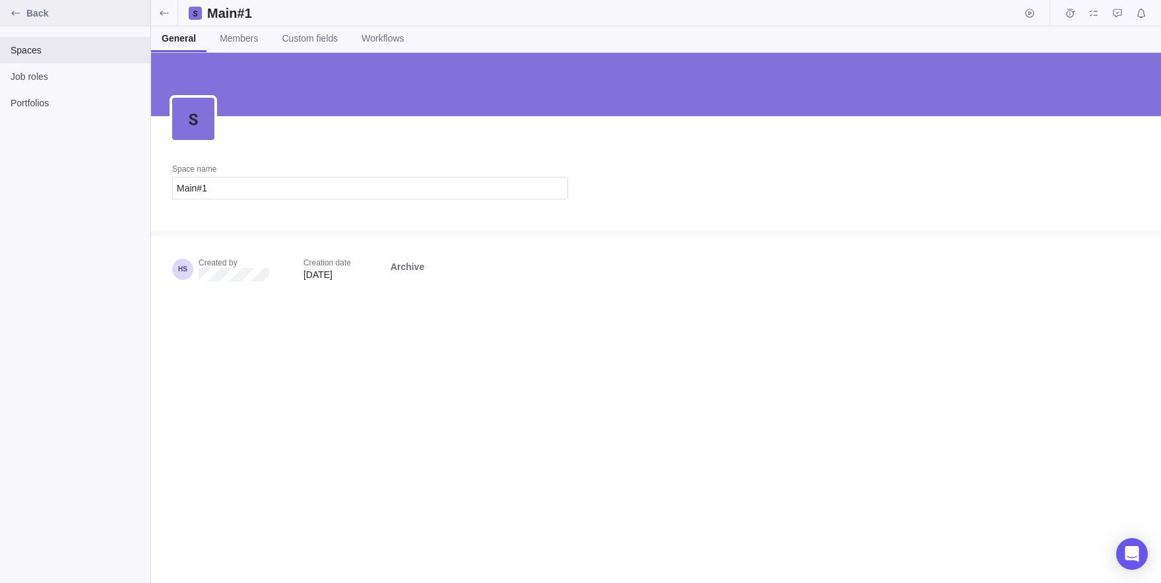
click at [3, 19] on div "Back" at bounding box center [75, 13] width 150 height 26
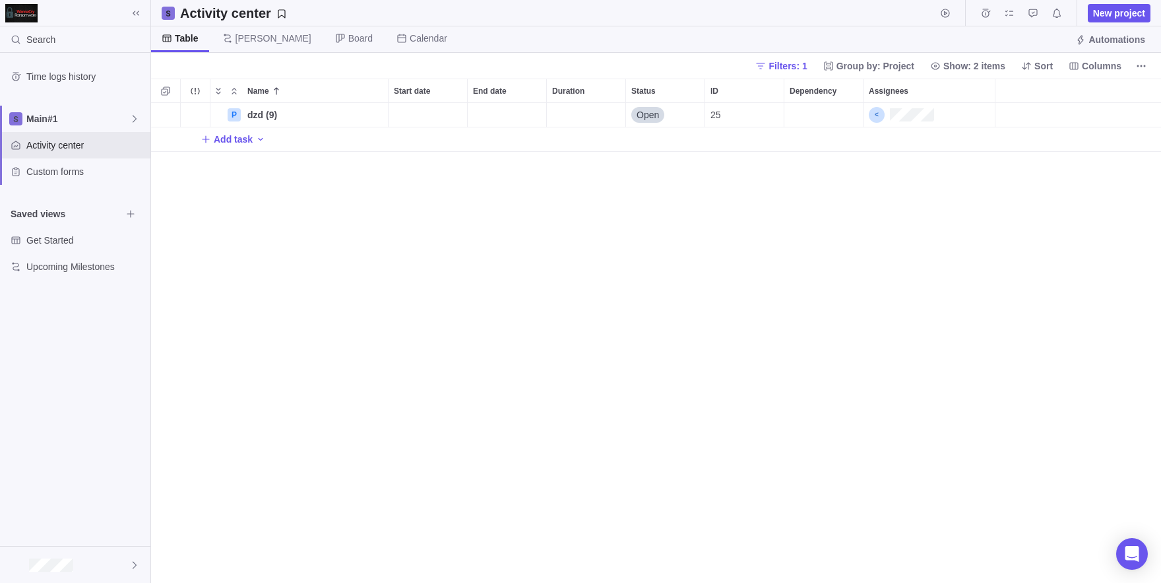
scroll to position [480, 1010]
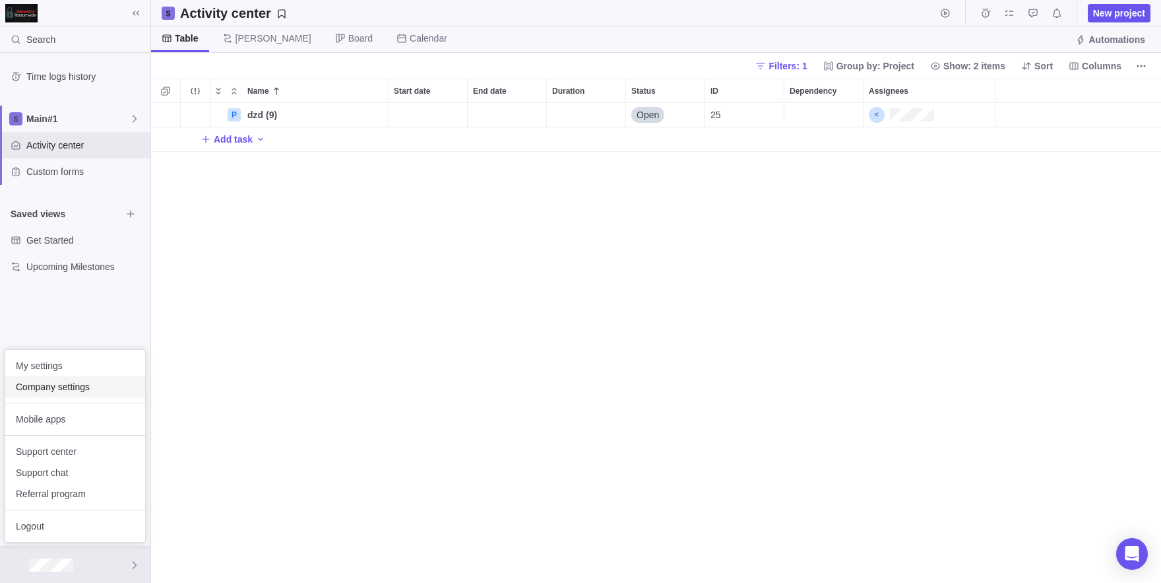
click at [68, 387] on span "Company settings" at bounding box center [75, 386] width 119 height 13
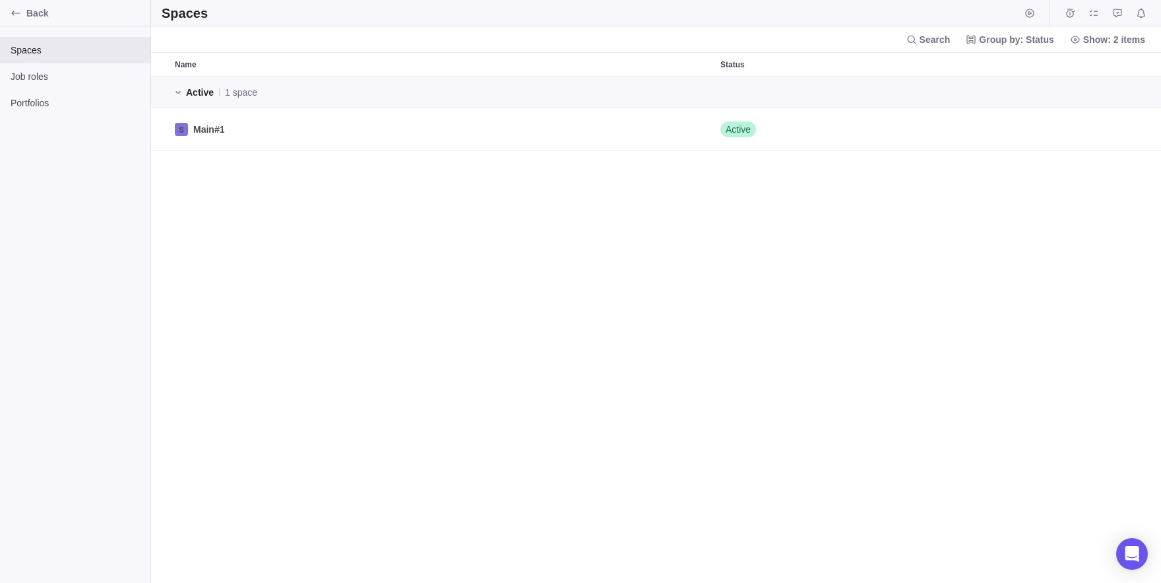
scroll to position [506, 1010]
click at [49, 14] on span "Back" at bounding box center [85, 13] width 119 height 13
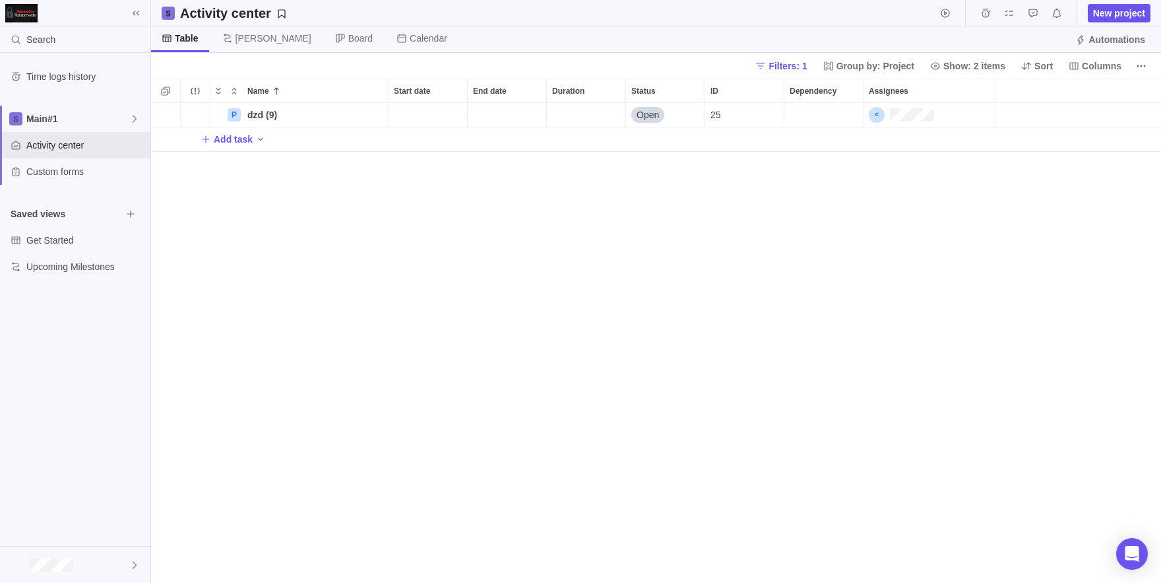
scroll to position [480, 1010]
click at [1110, 14] on span "New project" at bounding box center [1119, 13] width 52 height 13
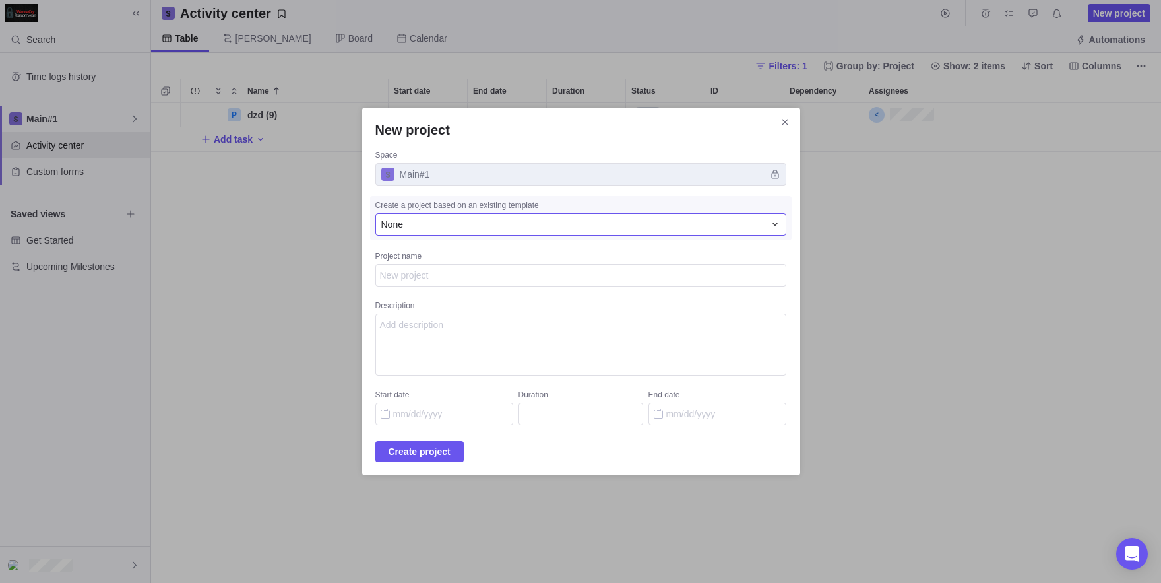
type textarea "x"
type textarea "m"
type textarea "x"
type textarea "mmm"
type textarea "x"
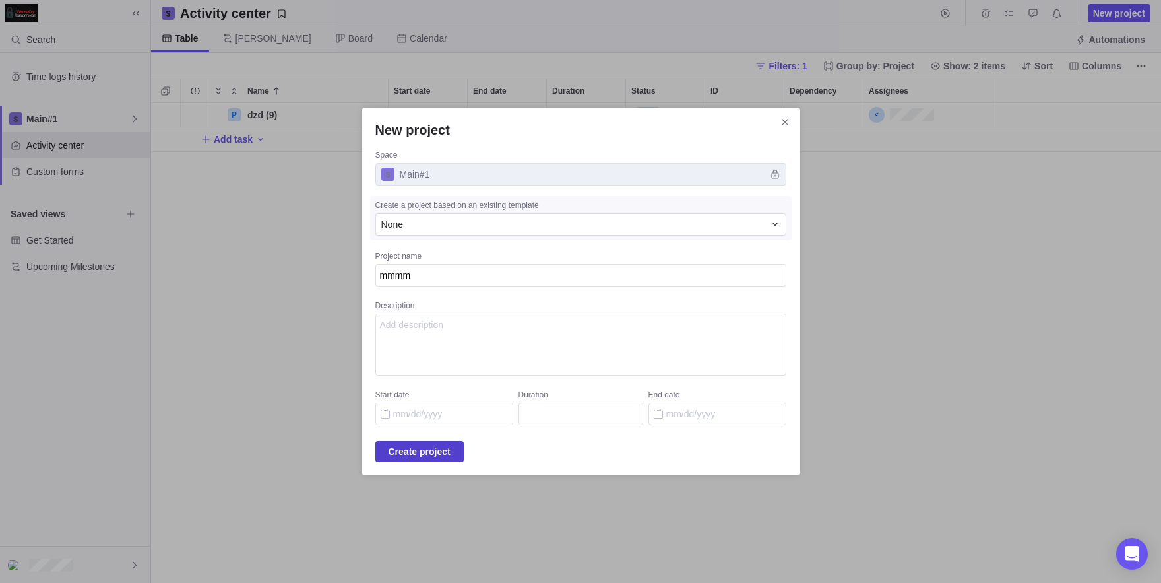
type textarea "mmmm"
type textarea "x"
click at [414, 456] on span "Create project" at bounding box center [420, 451] width 62 height 16
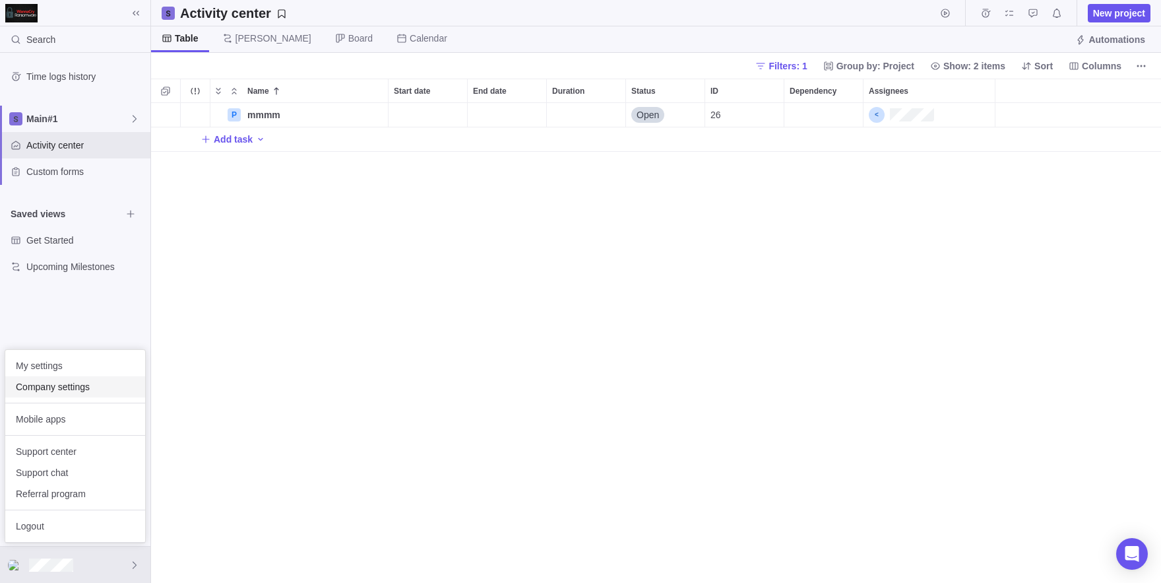
scroll to position [480, 1010]
click at [66, 386] on span "Company settings" at bounding box center [75, 386] width 119 height 13
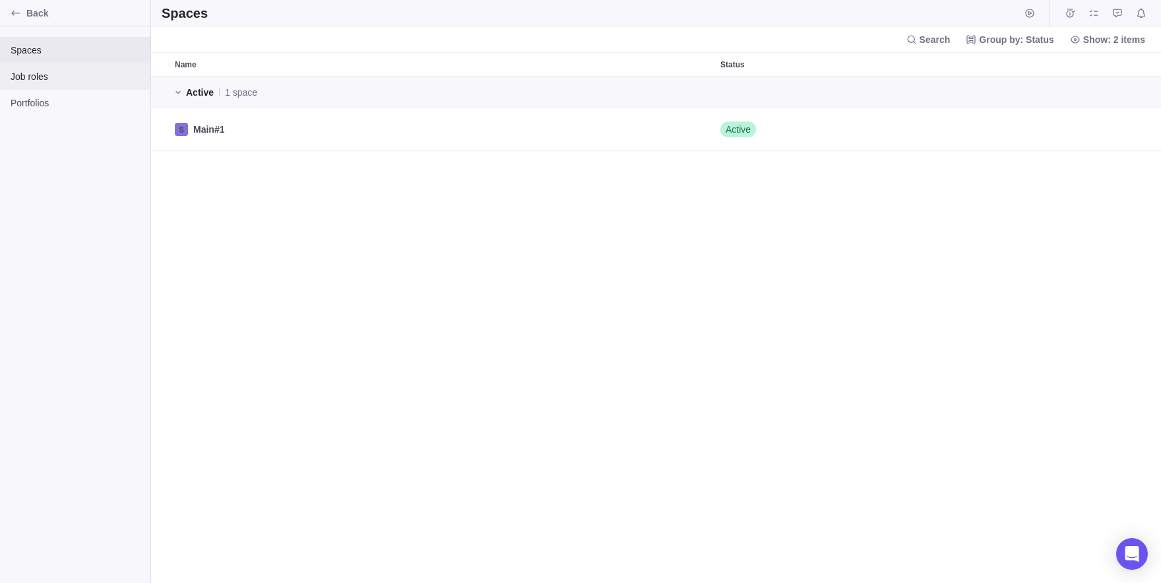
scroll to position [506, 1010]
click at [56, 79] on span "Job roles" at bounding box center [75, 76] width 129 height 13
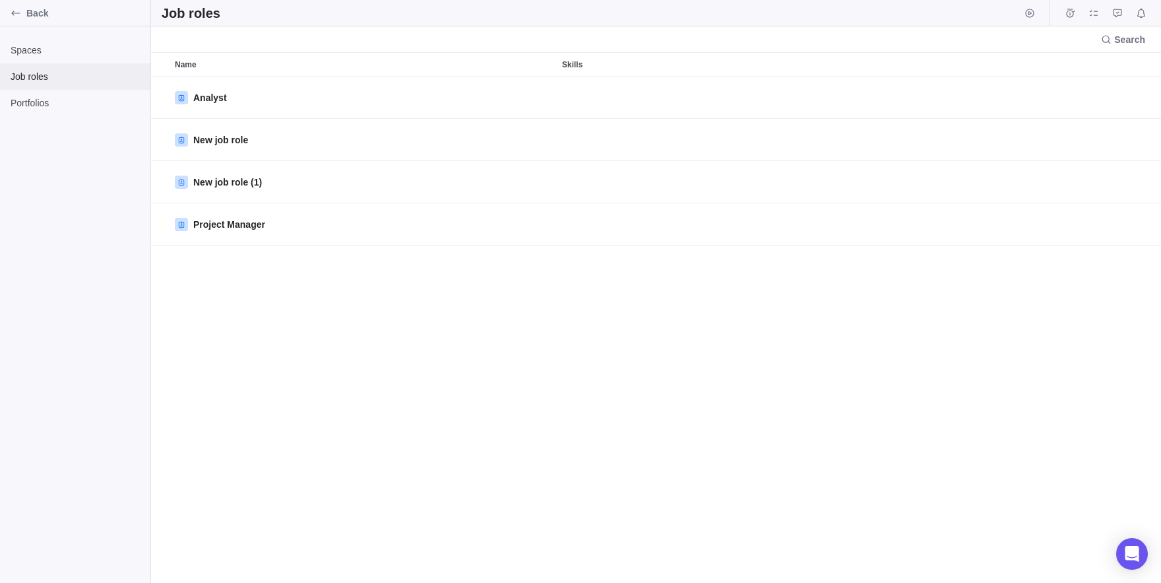
scroll to position [506, 1010]
click at [4, 100] on div "Portfolios" at bounding box center [75, 103] width 150 height 26
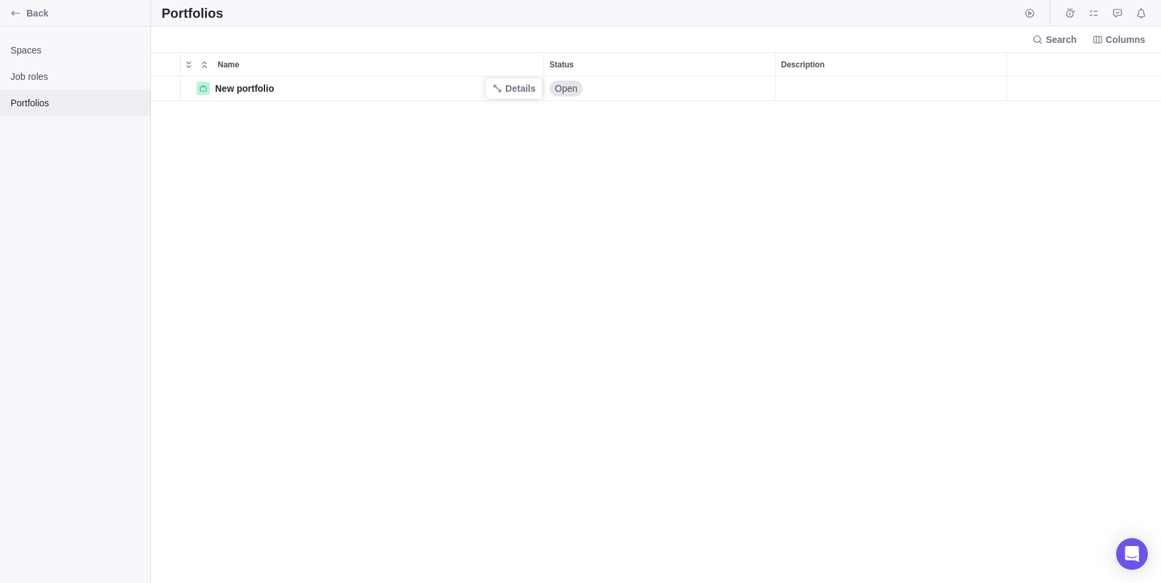
scroll to position [506, 1010]
click at [29, 55] on span "Spaces" at bounding box center [75, 50] width 129 height 13
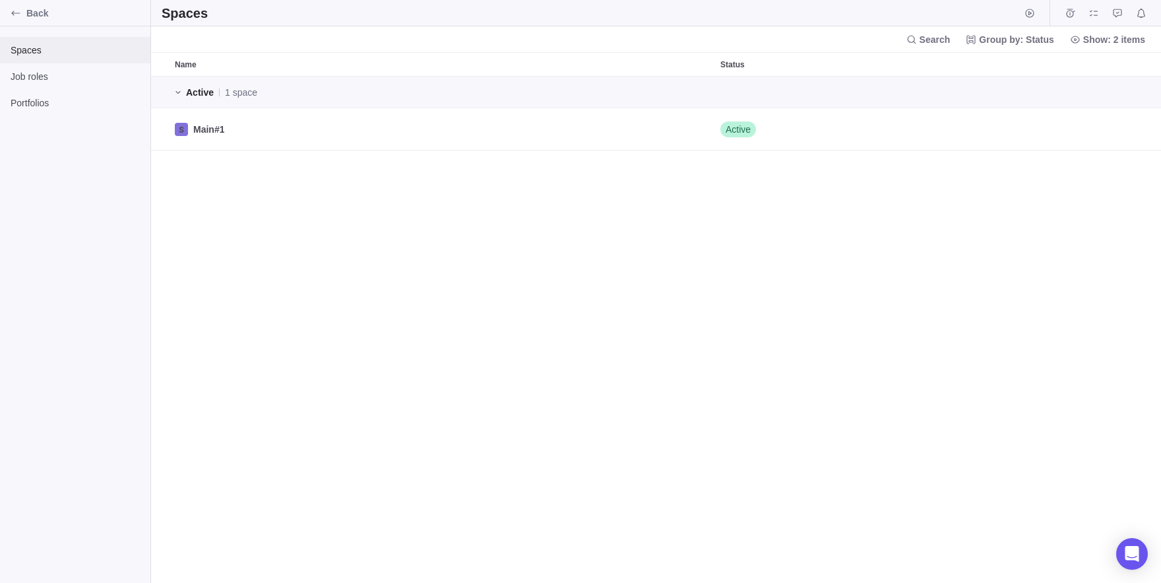
scroll to position [506, 1010]
click at [214, 131] on span "Main#1" at bounding box center [208, 129] width 31 height 13
click at [1099, 131] on icon "Edit" at bounding box center [1101, 129] width 8 height 8
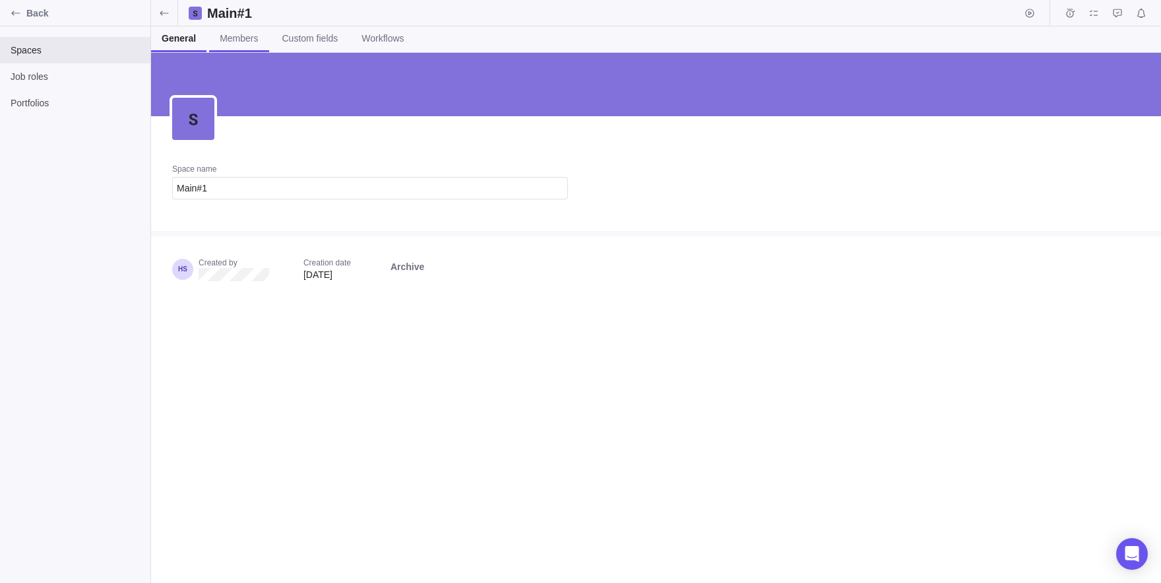
click at [258, 36] on span "Members" at bounding box center [239, 38] width 38 height 13
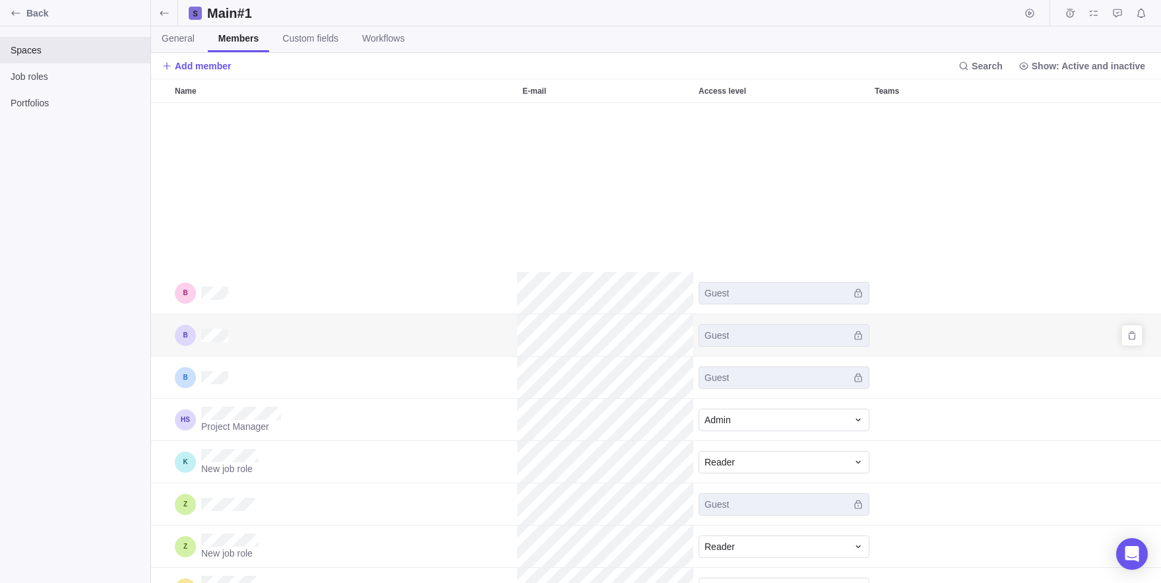
scroll to position [196, 0]
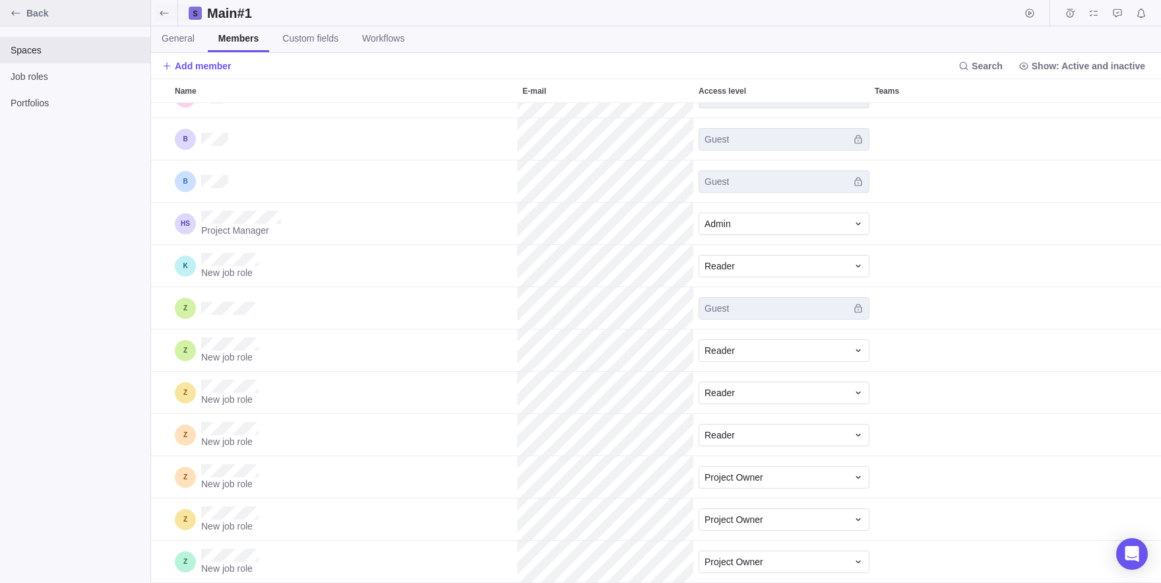
click at [7, 18] on div "Back" at bounding box center [15, 13] width 21 height 21
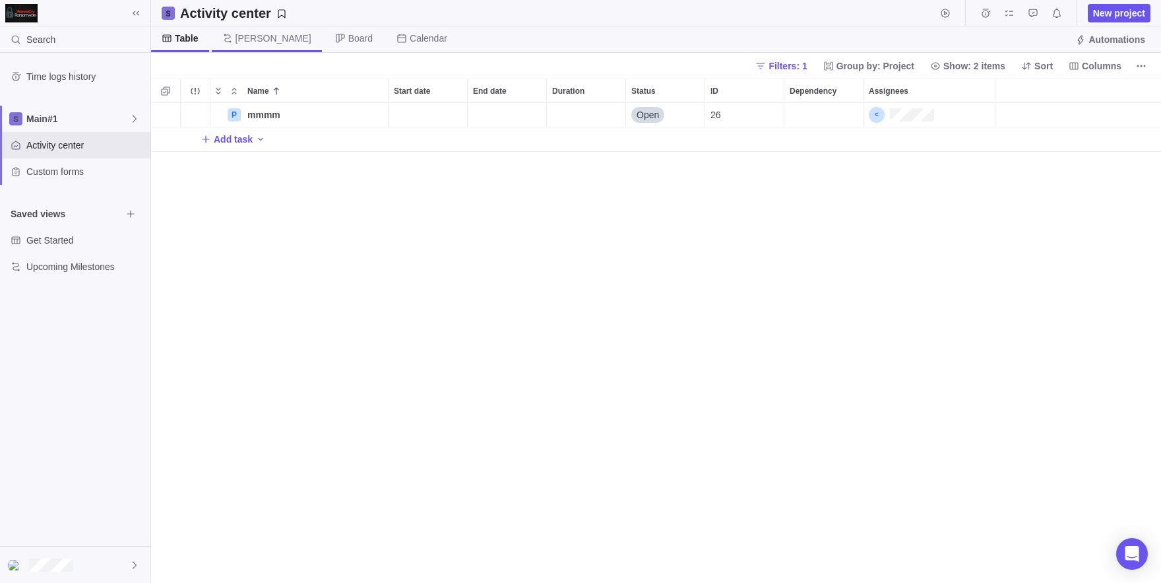
scroll to position [480, 1010]
click at [116, 582] on div at bounding box center [75, 564] width 150 height 36
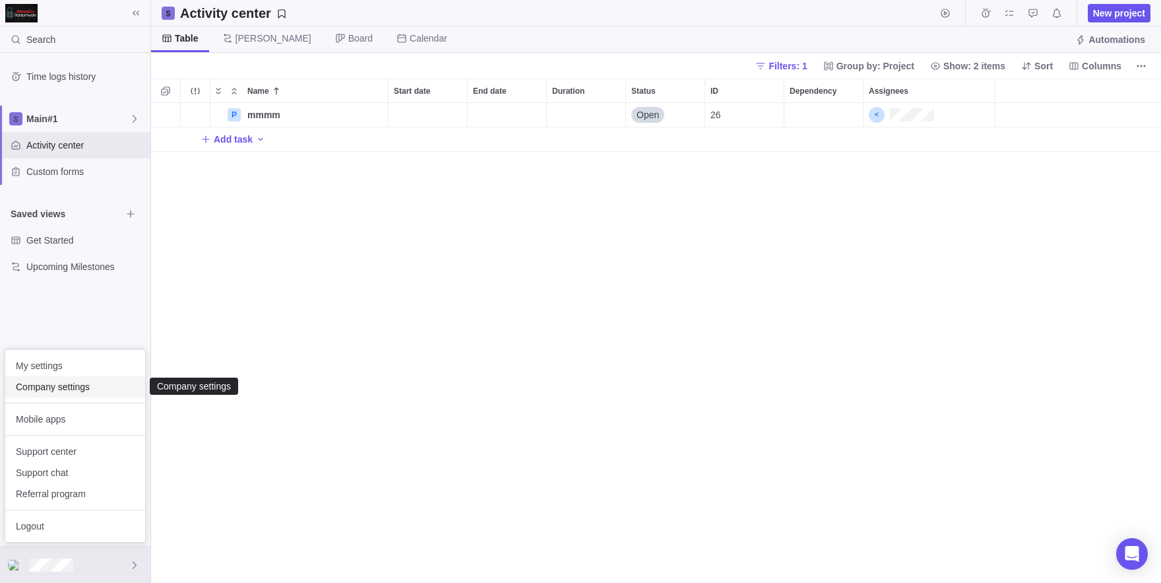
click at [35, 394] on div "Company settings" at bounding box center [75, 386] width 140 height 21
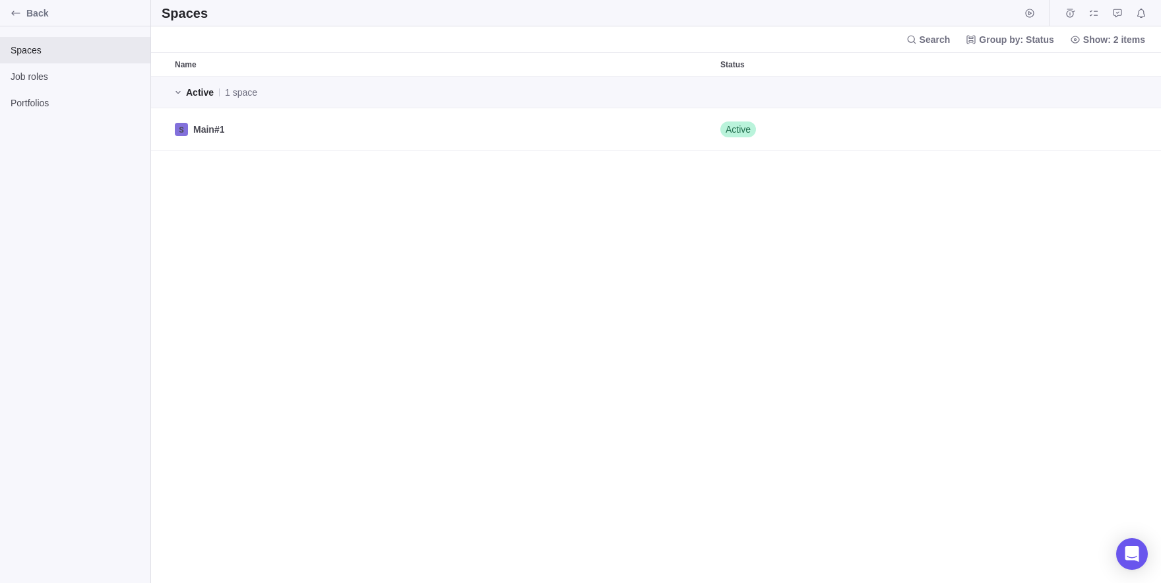
scroll to position [506, 1010]
click at [18, 10] on icon "Back" at bounding box center [16, 13] width 11 height 11
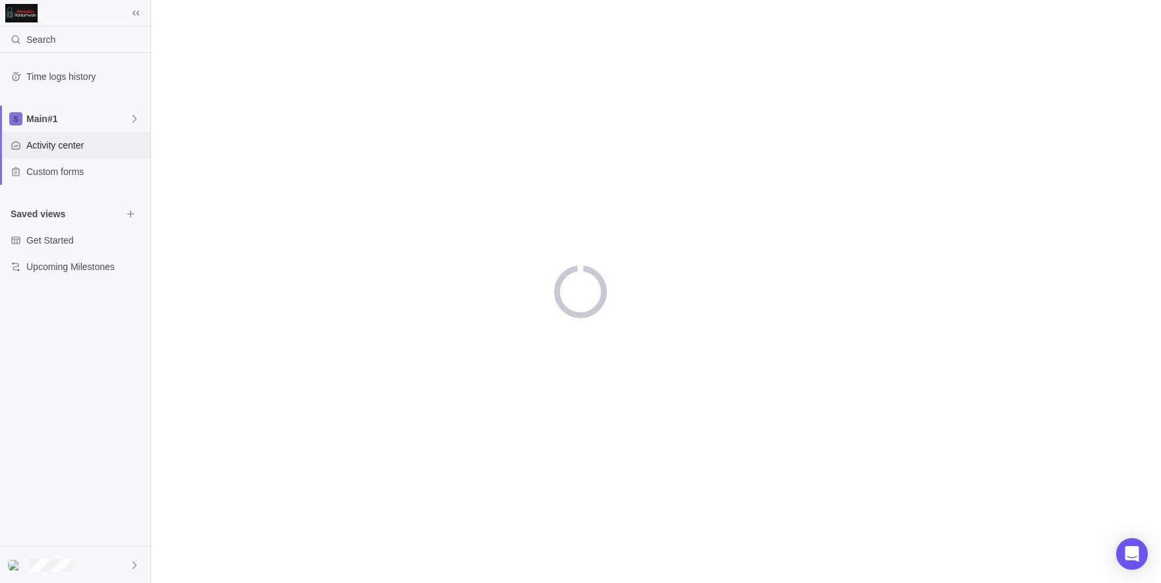
click at [59, 135] on div "Activity center" at bounding box center [75, 145] width 150 height 26
click at [95, 130] on div "Main#1" at bounding box center [75, 119] width 150 height 26
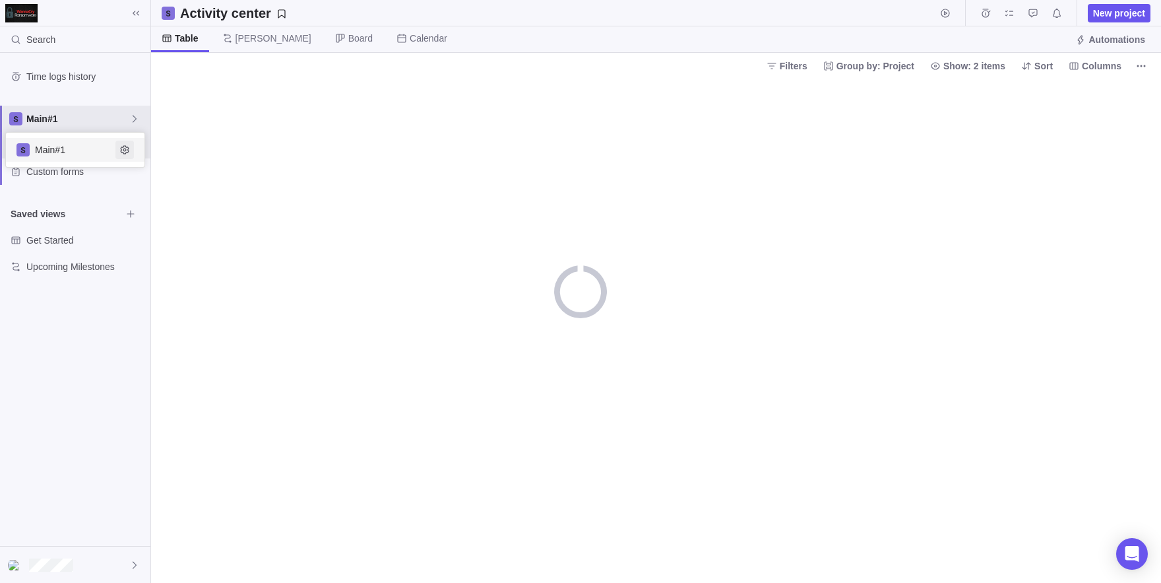
click at [129, 154] on icon "Edit space settings" at bounding box center [124, 149] width 11 height 11
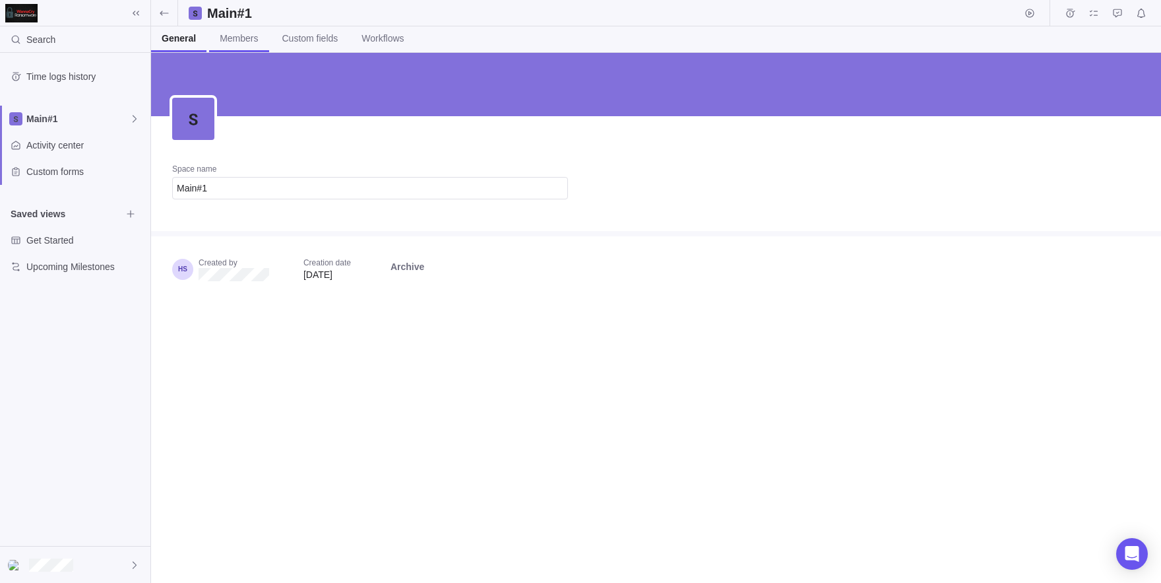
click at [258, 40] on span "Members" at bounding box center [239, 38] width 38 height 13
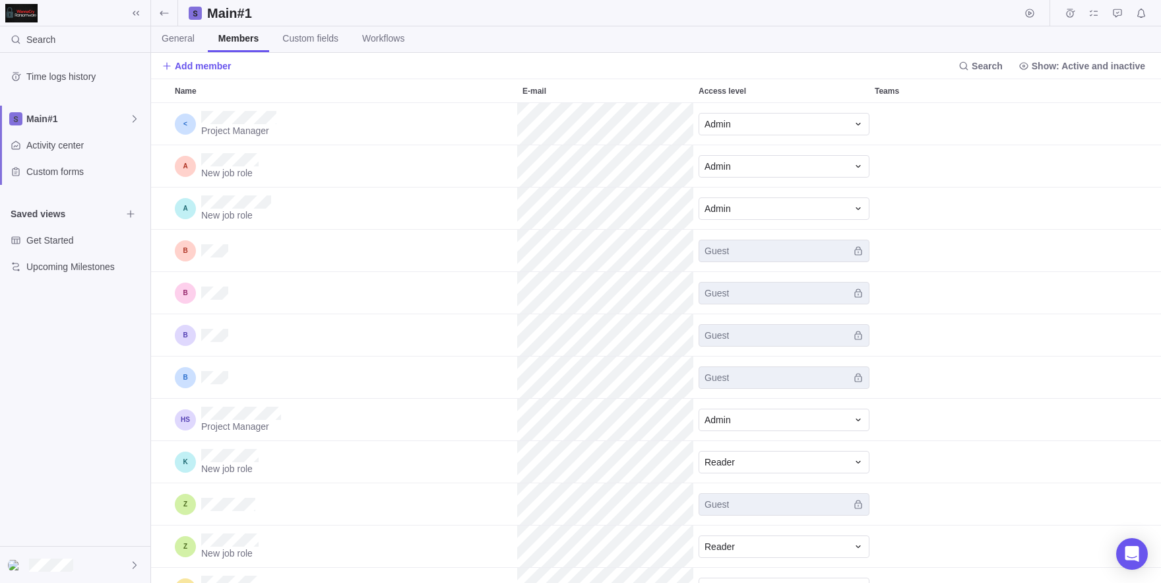
scroll to position [480, 1010]
click at [765, 128] on div "Admin" at bounding box center [776, 123] width 143 height 13
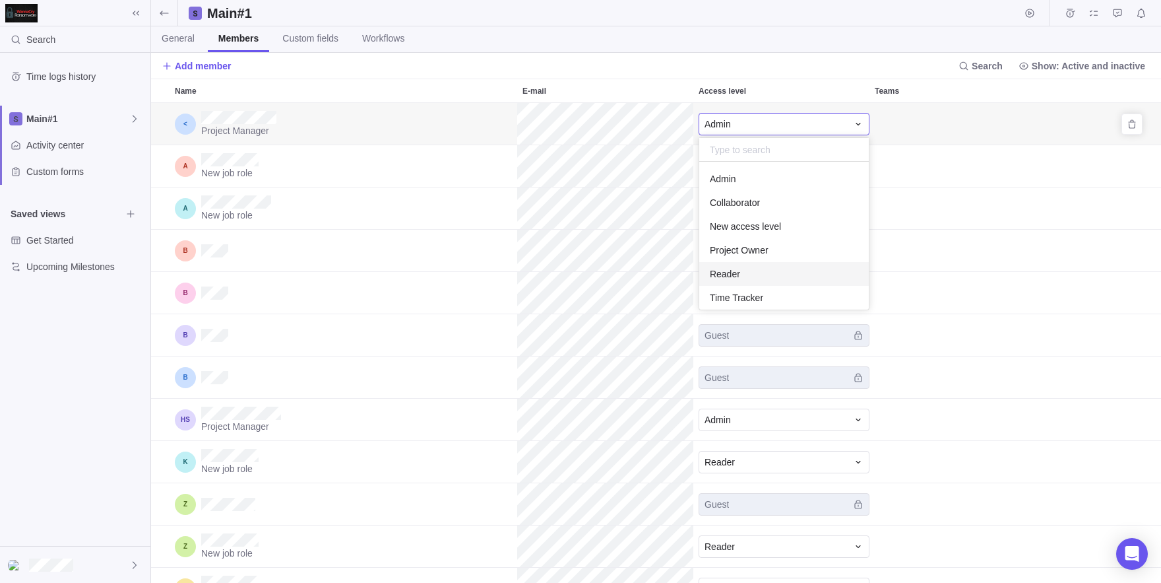
scroll to position [53, 0]
click at [527, 185] on div "Project Manager Admin New job role Admin New job role Admin Guest Guest Guest G…" at bounding box center [656, 343] width 1010 height 480
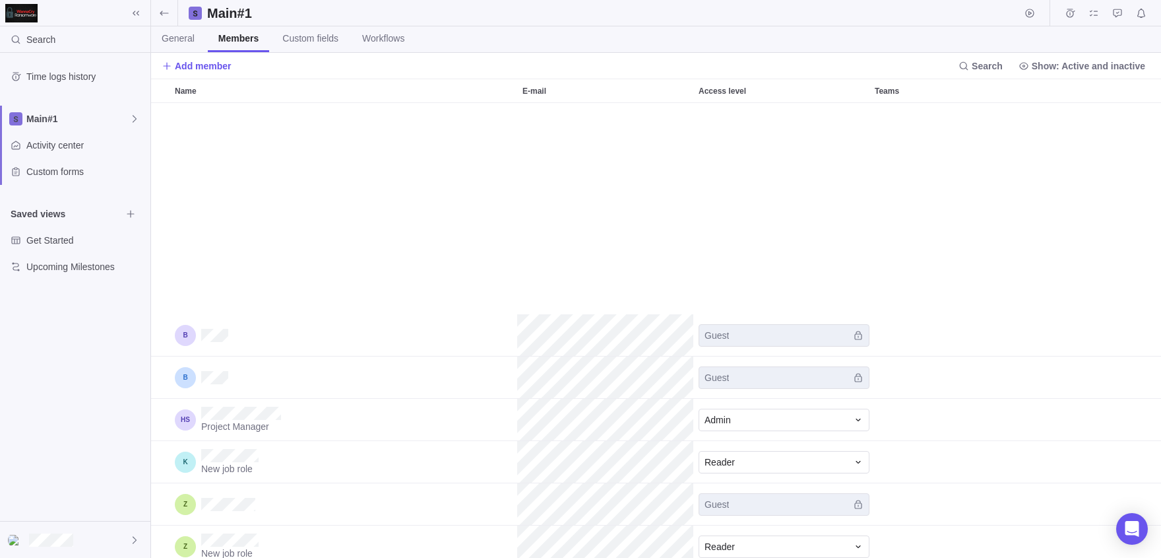
scroll to position [0, 0]
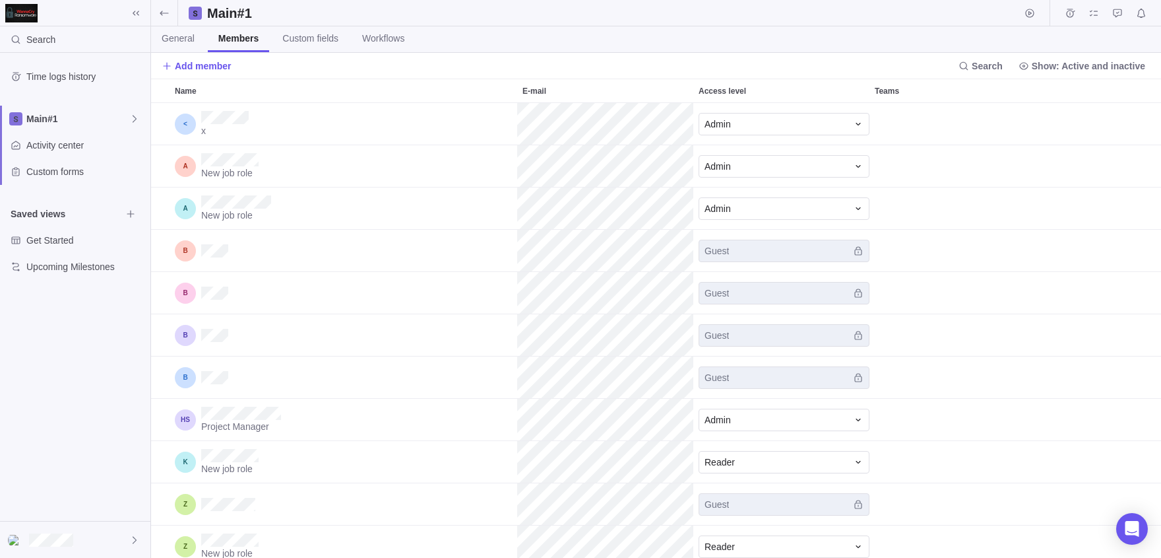
scroll to position [455, 1010]
click at [737, 201] on div "Admin" at bounding box center [784, 208] width 171 height 22
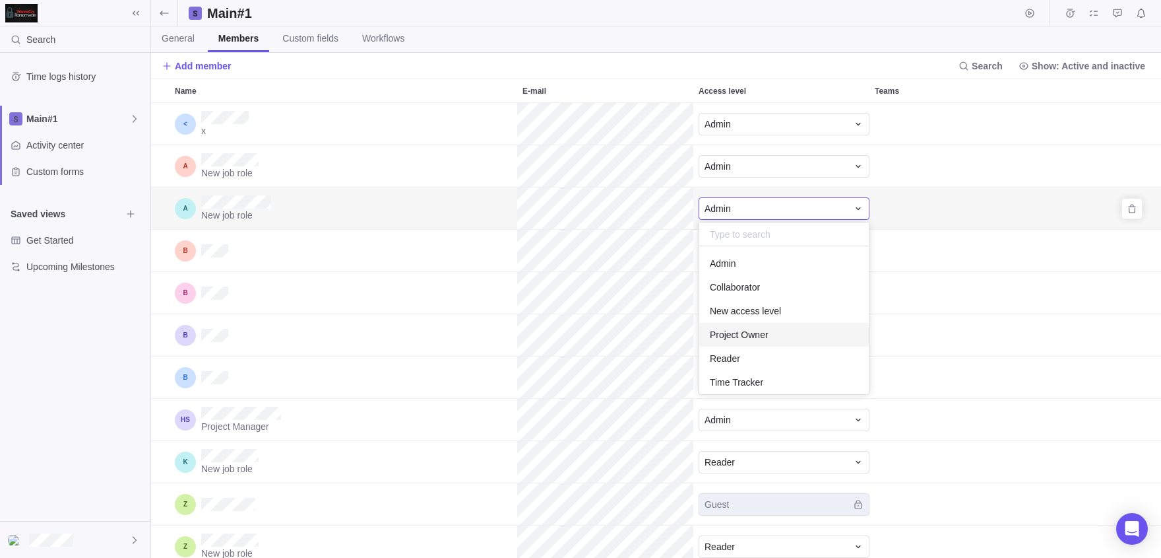
scroll to position [53, 0]
click at [131, 422] on body "Search Time logs history Main#1 Activity center Custom forms Saved views Get St…" at bounding box center [580, 279] width 1161 height 558
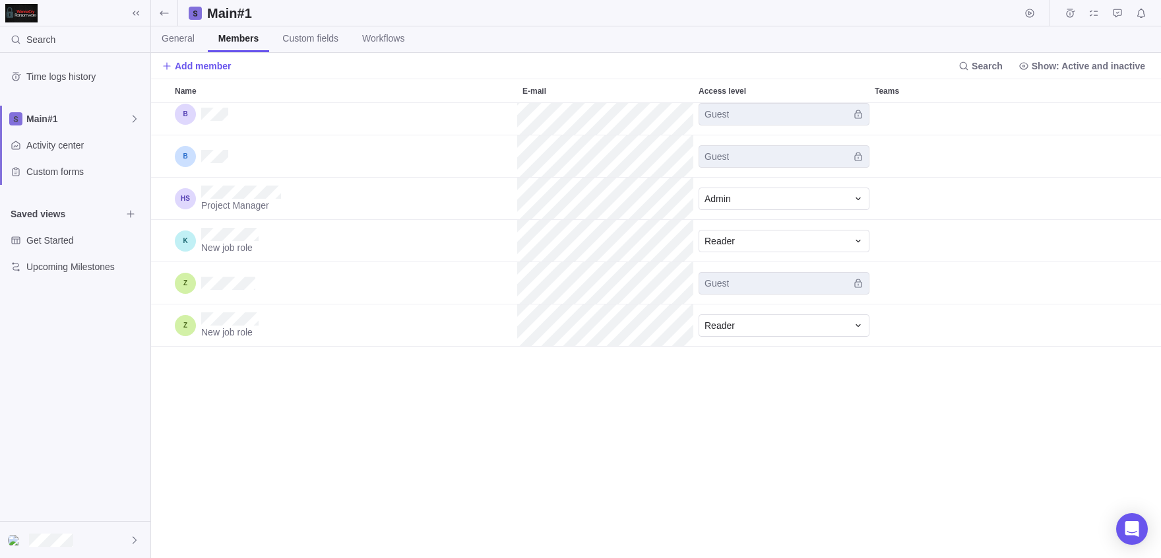
scroll to position [0, 0]
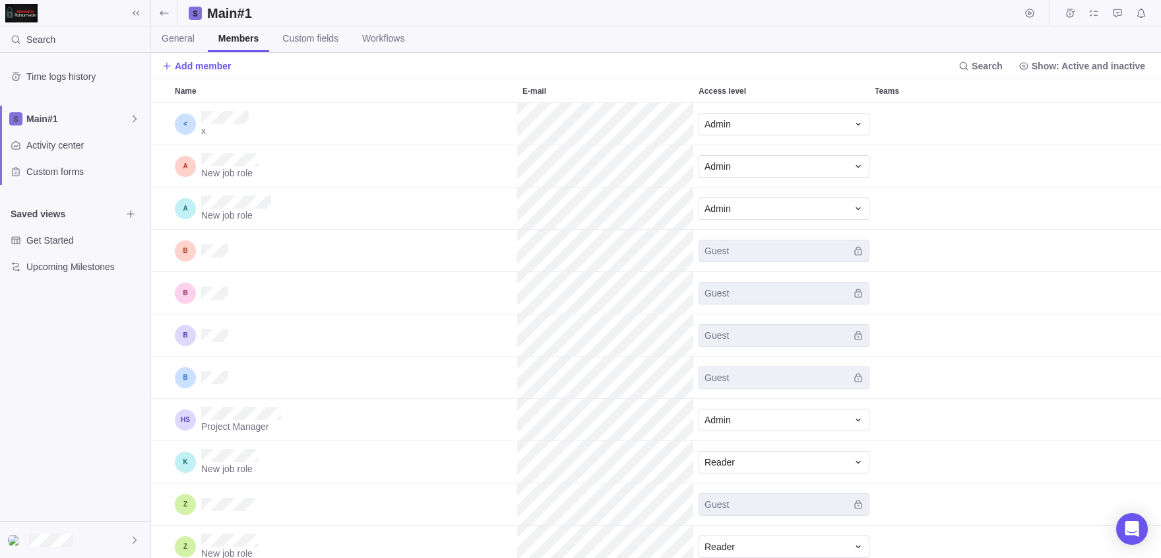
click at [156, 67] on div "Add member Search Show: Active and inactive" at bounding box center [656, 66] width 1010 height 26
click at [179, 65] on span "Add member" at bounding box center [203, 65] width 57 height 13
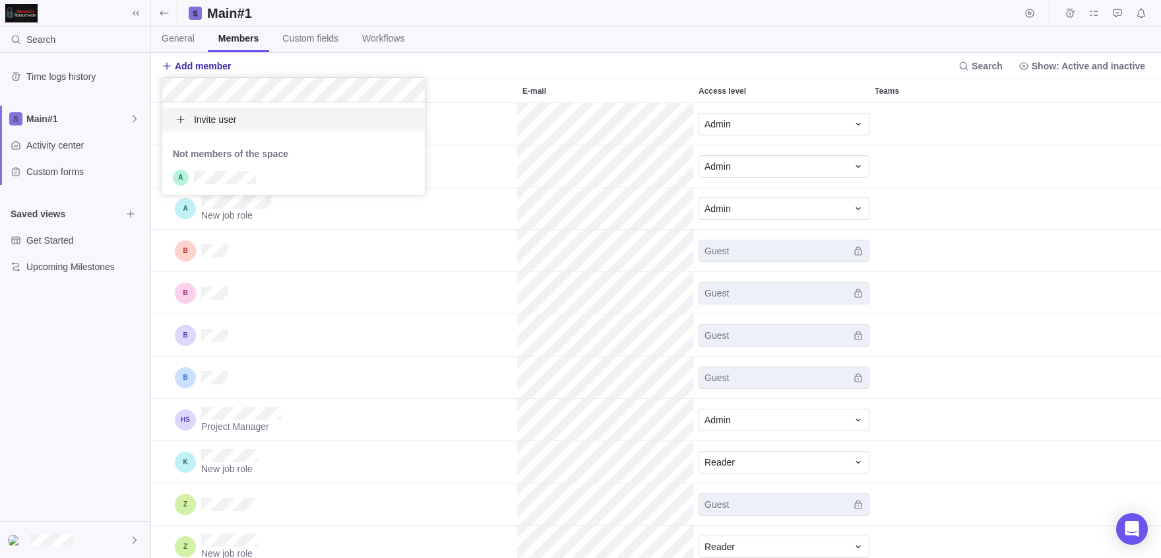
click at [255, 119] on div "Invite user" at bounding box center [293, 120] width 263 height 24
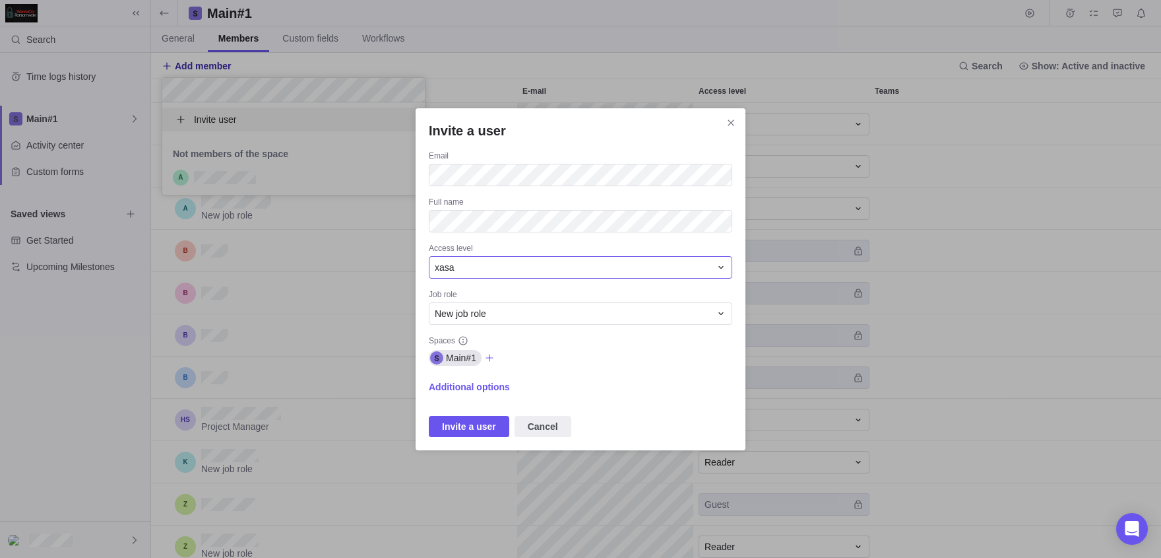
click at [474, 271] on div "xasa" at bounding box center [573, 267] width 276 height 13
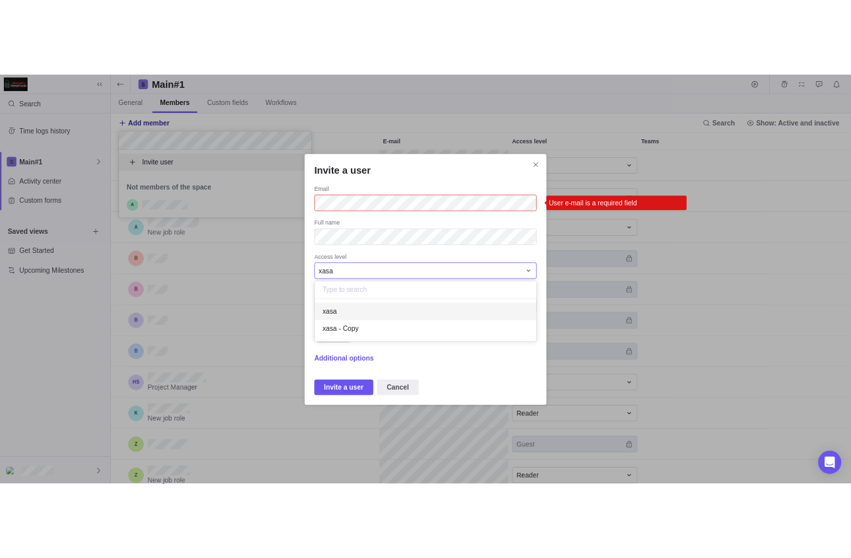
scroll to position [58, 302]
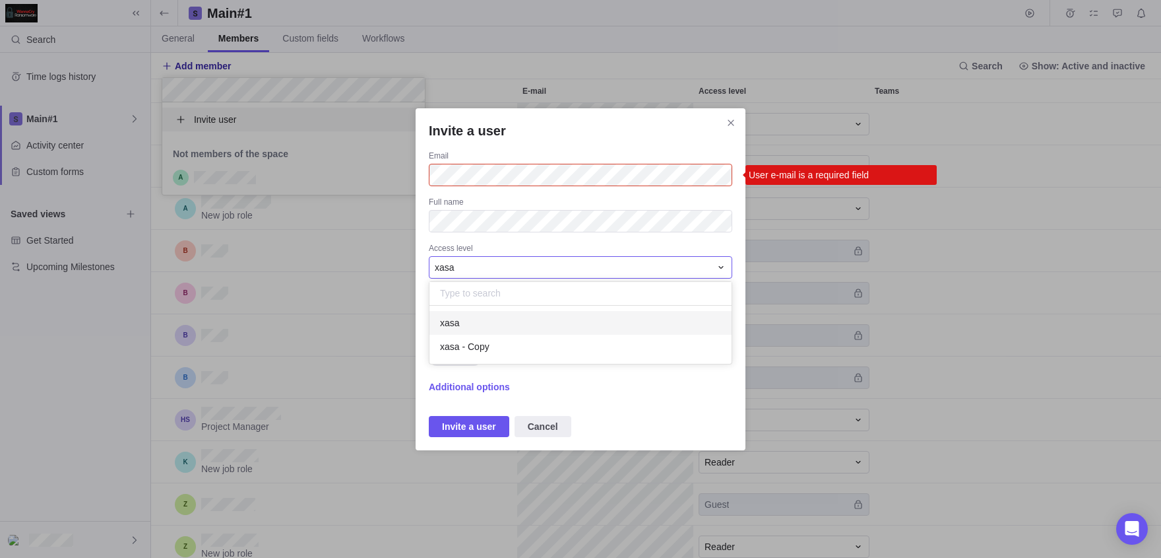
click at [731, 126] on div "Invite a user Email User e-mail is a required field Full name Access level [PER…" at bounding box center [580, 279] width 1161 height 558
click at [734, 128] on span "Close" at bounding box center [731, 122] width 18 height 18
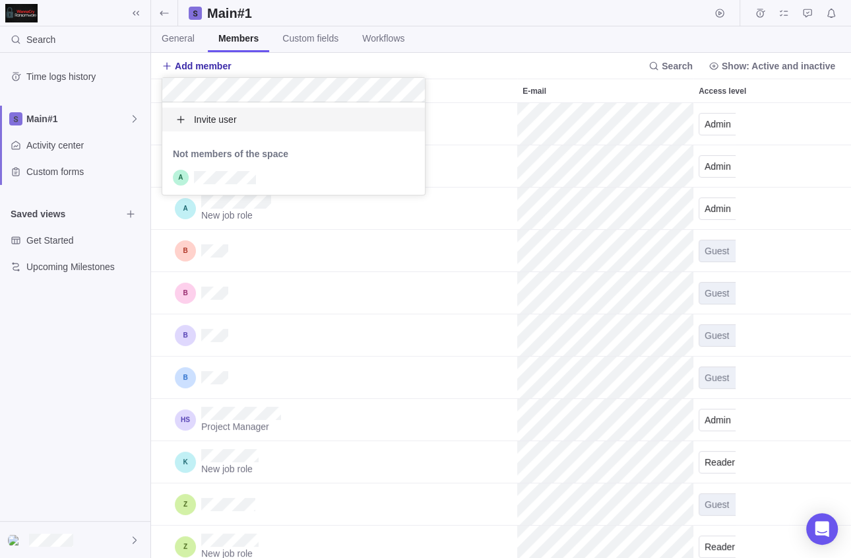
scroll to position [455, 700]
